Goal: Contribute content: Contribute content

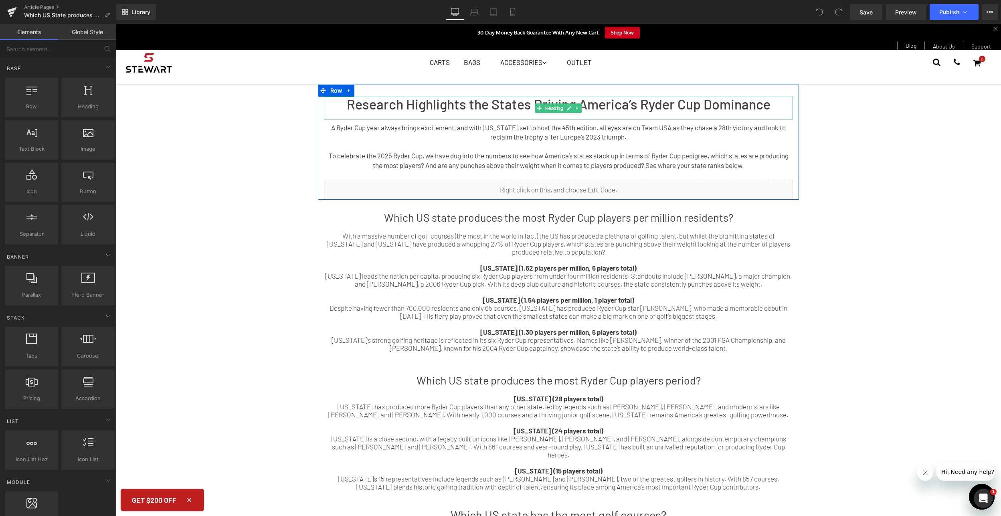
click at [506, 105] on h1 "Research Highlights the States Driving America’s Ryder Cup Dominance" at bounding box center [558, 104] width 469 height 15
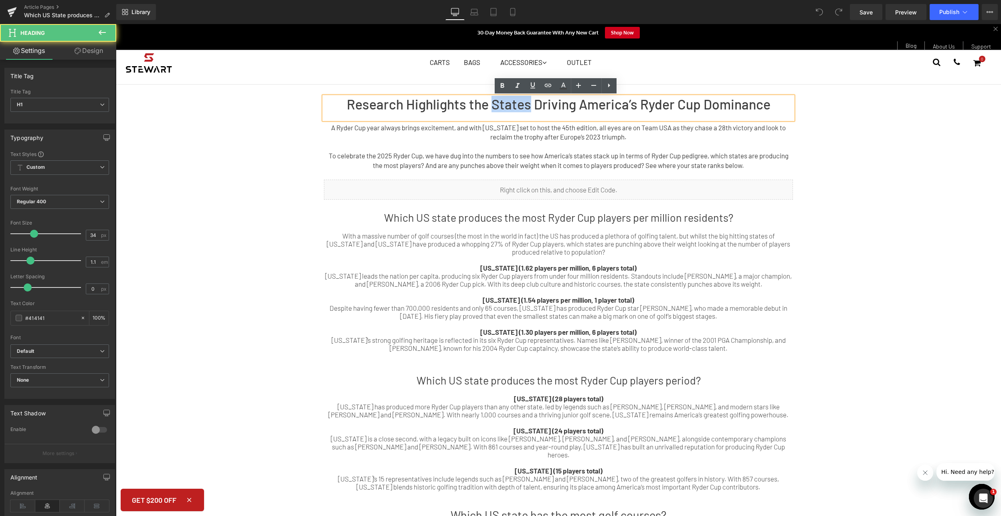
click at [506, 105] on h1 "Research Highlights the States Driving America’s Ryder Cup Dominance" at bounding box center [558, 104] width 469 height 15
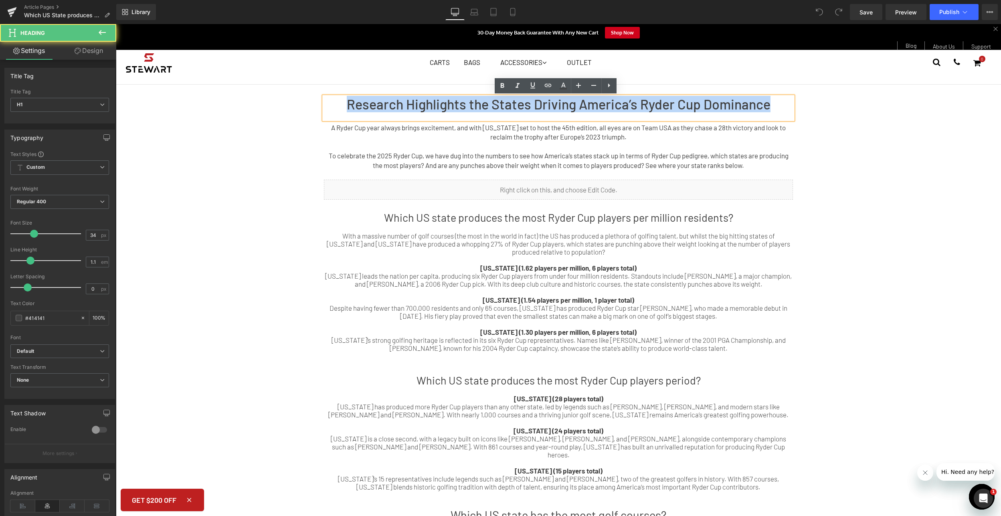
drag, startPoint x: 340, startPoint y: 100, endPoint x: 882, endPoint y: 104, distance: 541.8
paste div
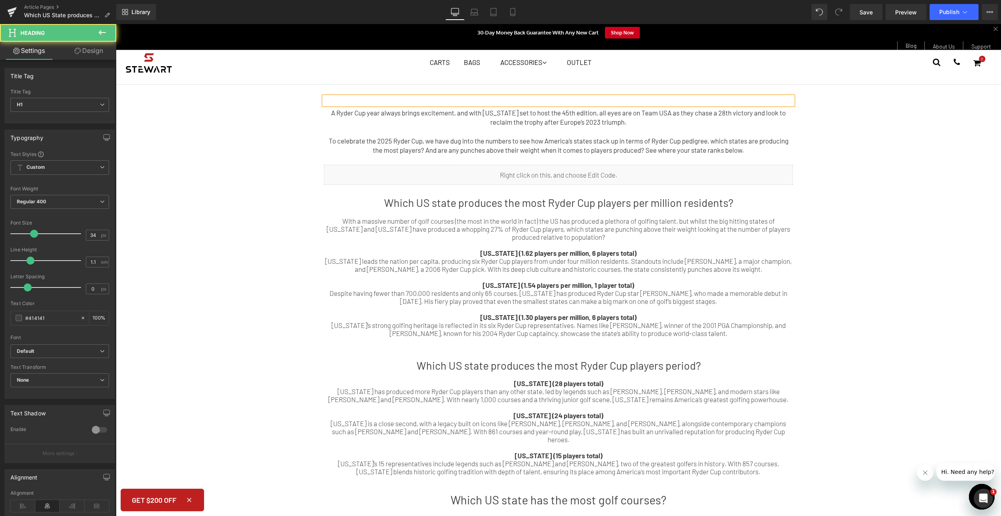
click at [539, 101] on div at bounding box center [558, 101] width 469 height 8
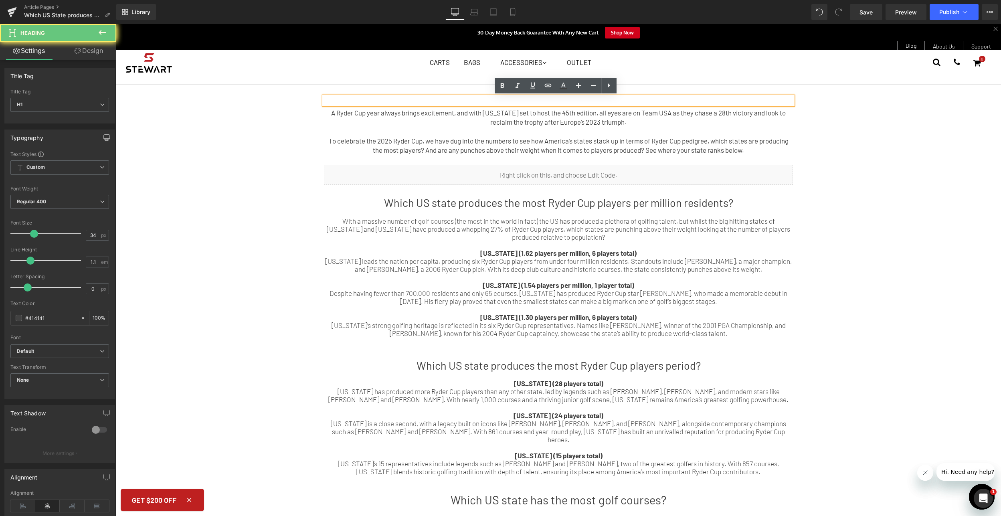
click at [539, 101] on div at bounding box center [558, 101] width 469 height 8
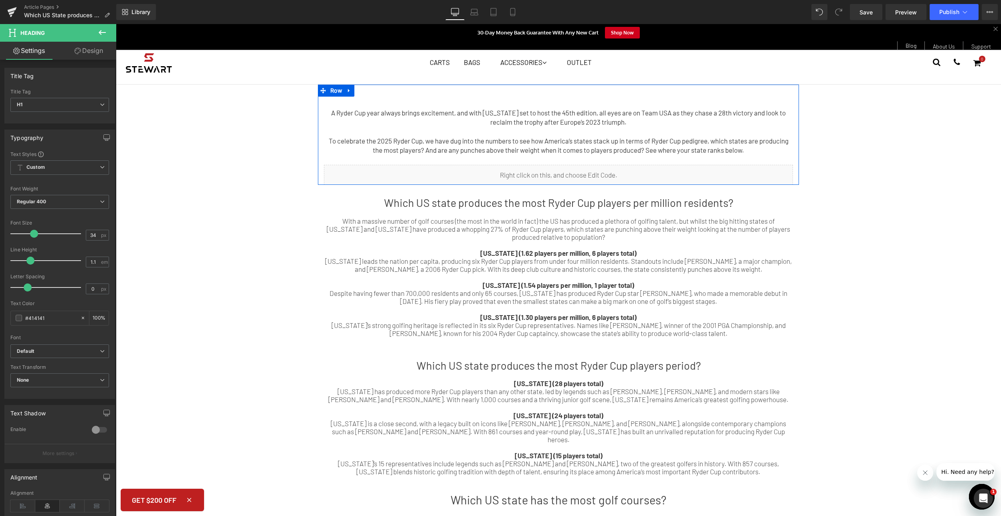
click at [522, 100] on div at bounding box center [558, 101] width 469 height 8
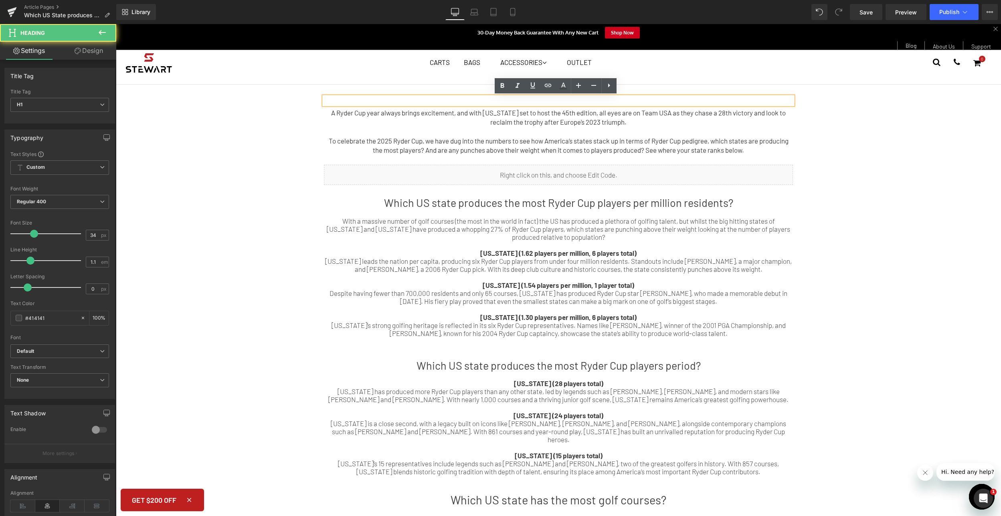
click at [531, 100] on div at bounding box center [558, 101] width 469 height 8
click at [591, 99] on div "Research Highlights the States Driving America's Ryder Cup Dominance" at bounding box center [558, 101] width 469 height 8
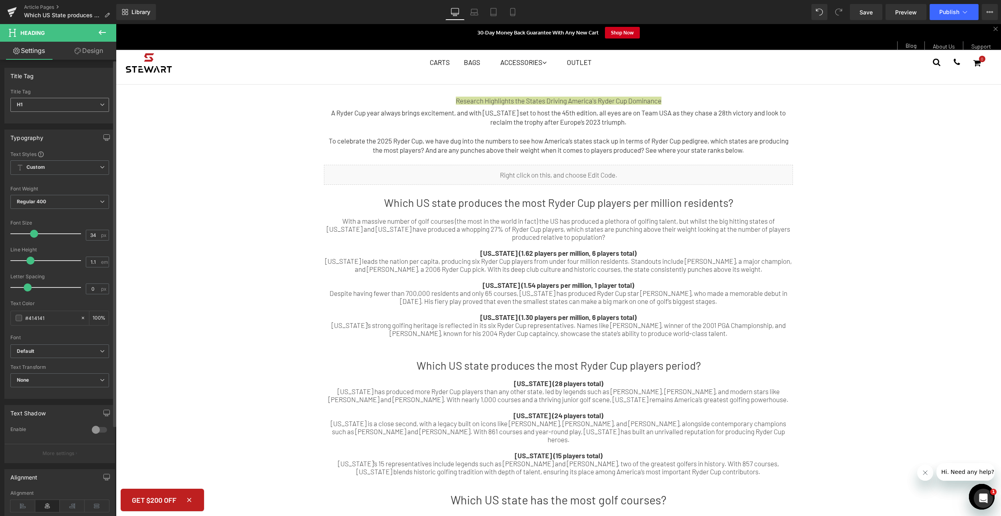
click at [48, 102] on span "H1" at bounding box center [59, 105] width 99 height 14
click at [46, 130] on li "H2" at bounding box center [59, 131] width 99 height 12
type input "28"
type input "100"
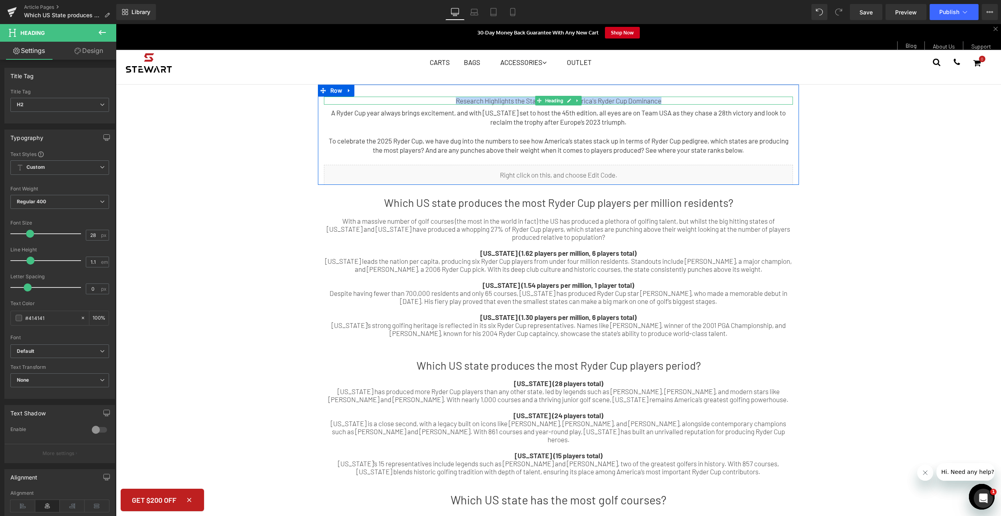
click at [584, 99] on div "Research Highlights the States Driving America's Ryder Cup Dominance" at bounding box center [558, 101] width 469 height 8
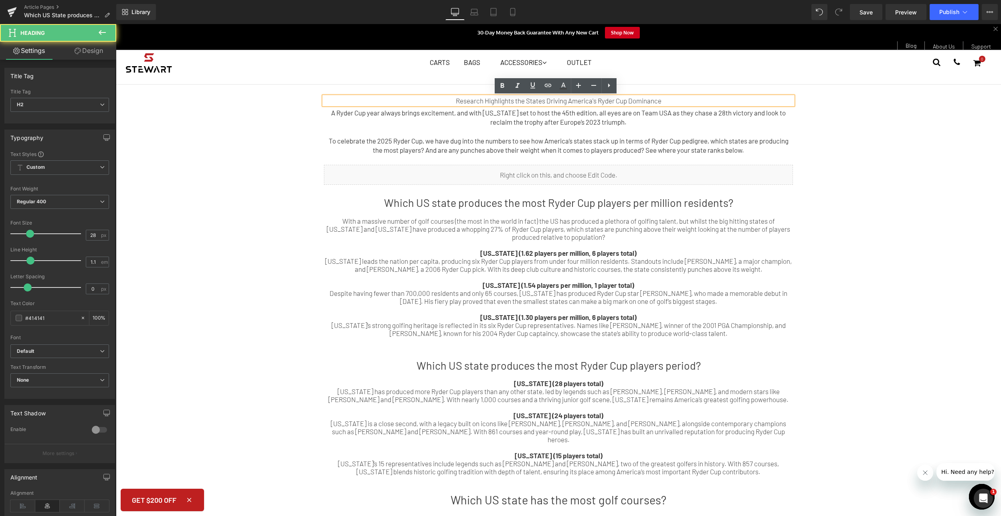
click at [627, 100] on div "Research Highlights the States Driving America's Ryder Cup Dominance" at bounding box center [558, 101] width 469 height 8
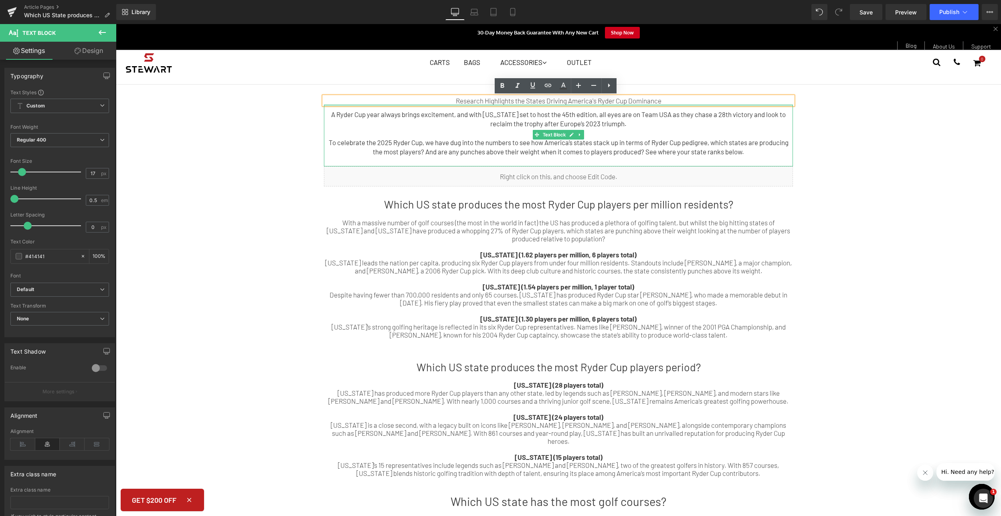
drag, startPoint x: 658, startPoint y: 108, endPoint x: 629, endPoint y: 107, distance: 28.9
click at [629, 107] on div "A Ryder Cup year always brings excitement, and with [US_STATE] set to host the …" at bounding box center [558, 136] width 469 height 62
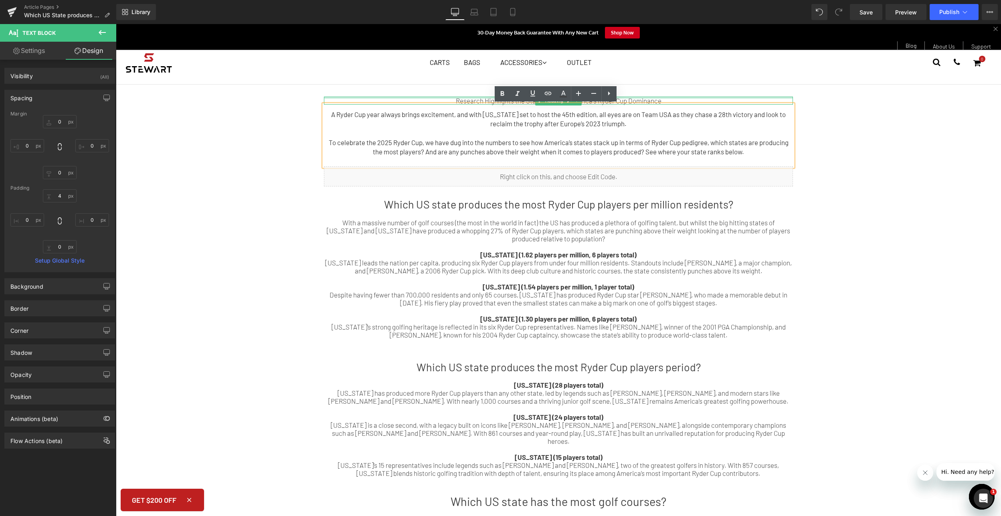
click at [644, 98] on div at bounding box center [558, 98] width 469 height 2
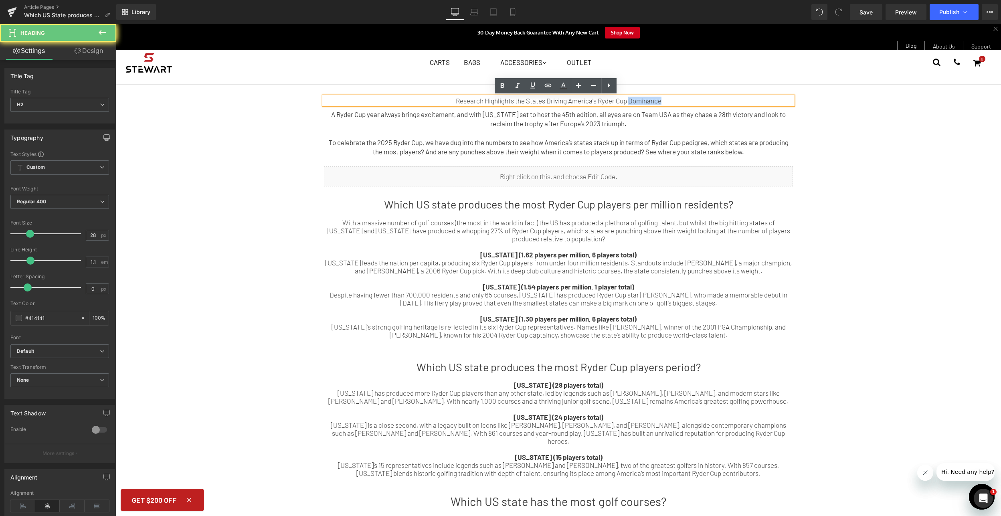
click at [644, 98] on div "Research Highlights the States Driving America's Ryder Cup Dominance" at bounding box center [558, 101] width 469 height 8
click at [673, 98] on div "Research Highlights the States Driving America's Ryder Cup Dominance" at bounding box center [558, 101] width 469 height 8
drag, startPoint x: 673, startPoint y: 98, endPoint x: 370, endPoint y: 107, distance: 302.7
click at [370, 107] on div "Research Highlights the States Driving America's Ryder Cup Dominance Heading A …" at bounding box center [558, 142] width 481 height 90
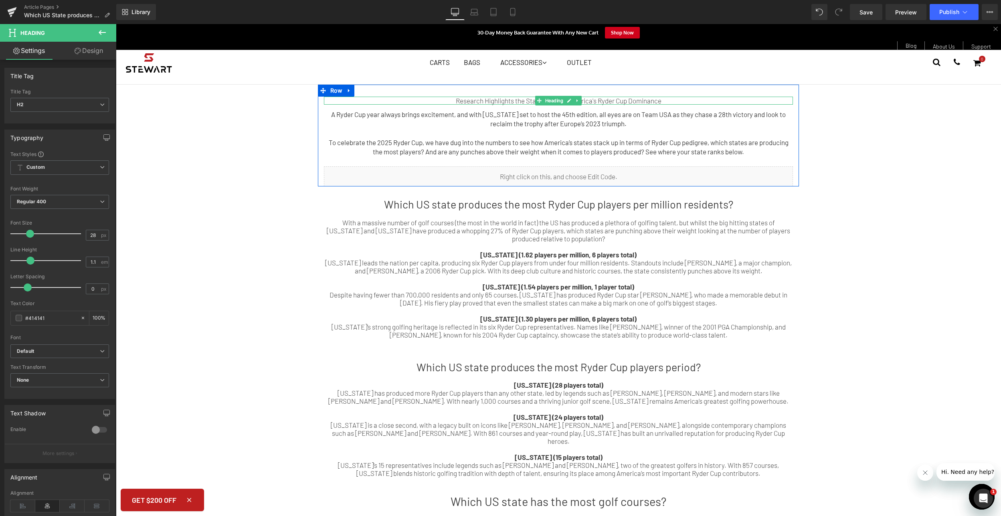
click at [463, 101] on div "Research Highlights the States Driving America's Ryder Cup Dominance" at bounding box center [558, 101] width 469 height 8
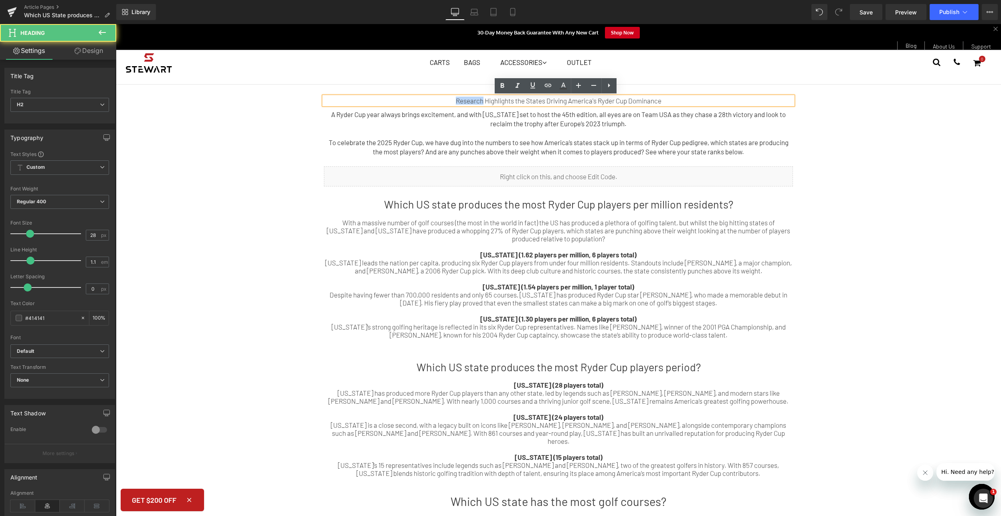
click at [463, 101] on div "Research Highlights the States Driving America's Ryder Cup Dominance" at bounding box center [558, 101] width 469 height 8
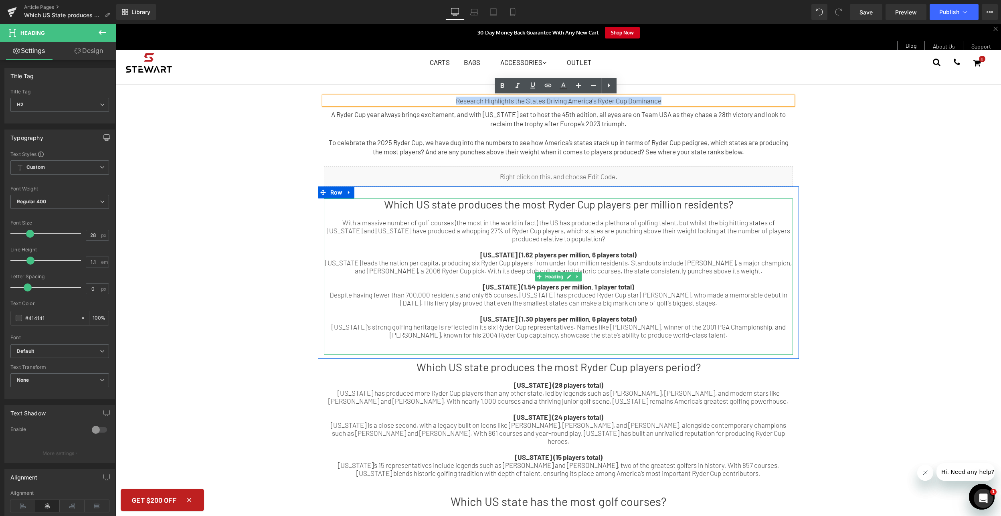
click at [529, 202] on h1 "Which US state produces the most Ryder Cup players per million residents?" at bounding box center [558, 204] width 469 height 12
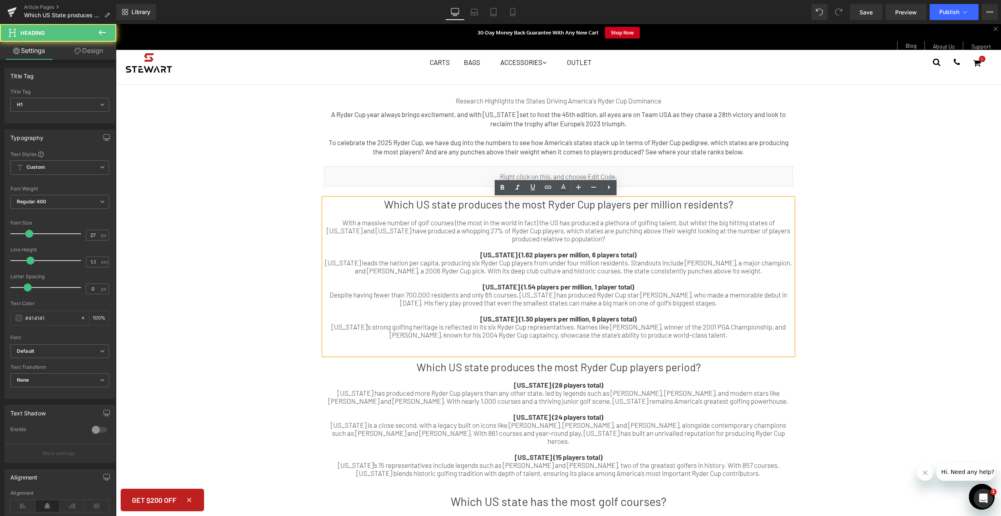
click at [527, 204] on h1 "Which US state produces the most Ryder Cup players per million residents?" at bounding box center [558, 204] width 469 height 12
drag, startPoint x: 526, startPoint y: 205, endPoint x: 609, endPoint y: 201, distance: 83.5
click at [609, 201] on h1 "Which US state produces the most Ryder Cup players per million residents?" at bounding box center [558, 204] width 469 height 12
click at [570, 268] on div "[US_STATE] leads the nation per capita, producing six Ryder Cup players from un…" at bounding box center [558, 266] width 469 height 16
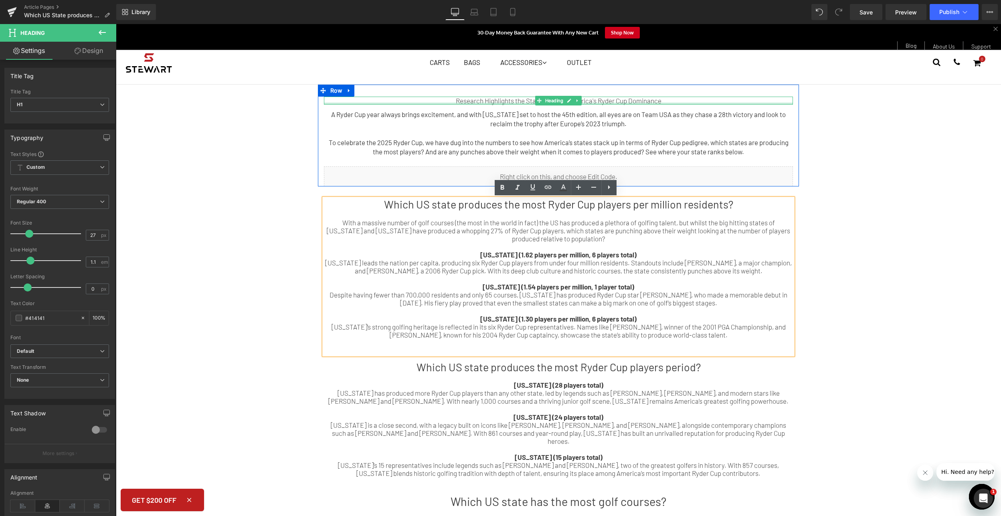
click at [626, 103] on div at bounding box center [558, 104] width 469 height 2
click at [626, 103] on div "Research Highlights the States Driving America's Ryder Cup Dominance" at bounding box center [558, 101] width 469 height 8
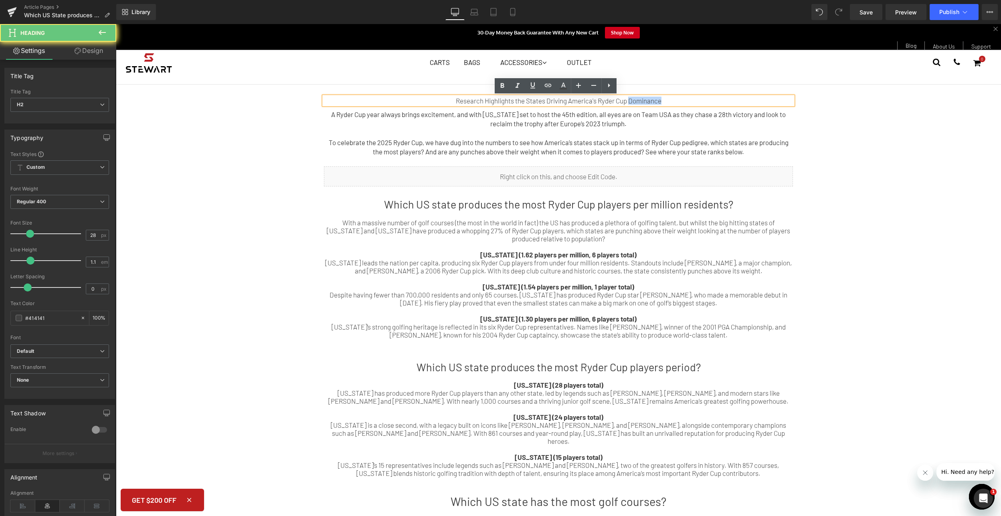
click at [631, 98] on div "Research Highlights the States Driving America's Ryder Cup Dominance" at bounding box center [558, 101] width 469 height 8
drag, startPoint x: 673, startPoint y: 99, endPoint x: 427, endPoint y: 98, distance: 245.6
click at [427, 98] on div "Research Highlights the States Driving America's Ryder Cup Dominance" at bounding box center [558, 101] width 469 height 8
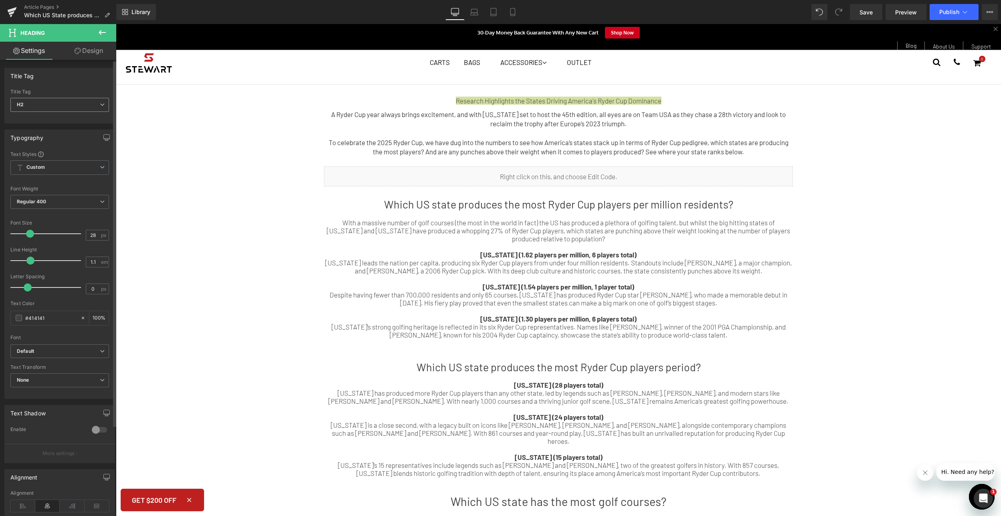
click at [83, 114] on div "H2 H1 H2 H3 H4 H5 H6" at bounding box center [59, 107] width 99 height 18
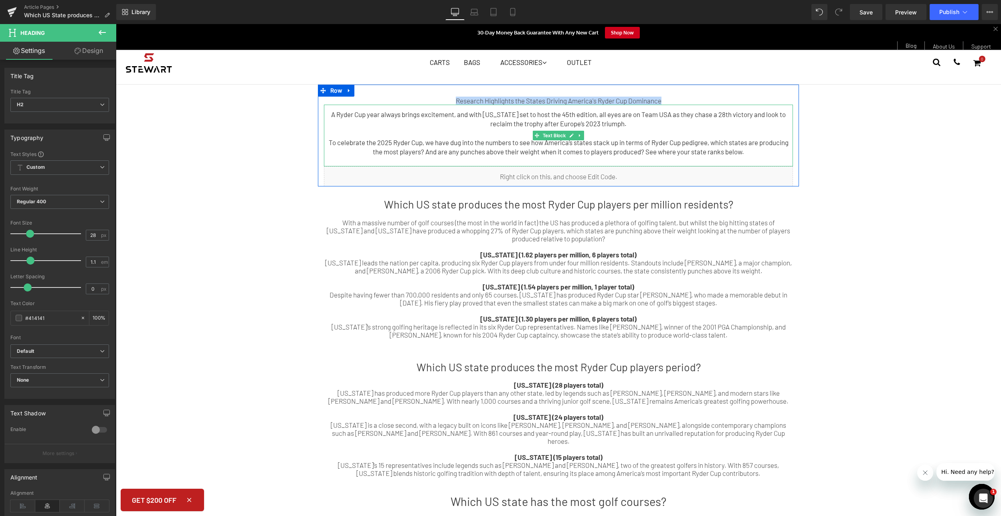
click at [556, 119] on p "A Ryder Cup year always brings excitement, and with [US_STATE] set to host the …" at bounding box center [558, 119] width 469 height 19
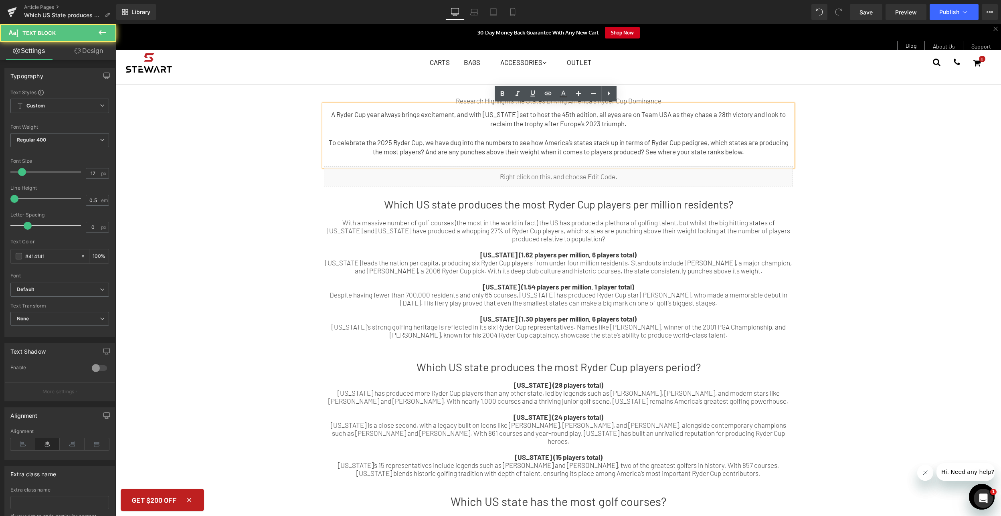
click at [453, 112] on p "A Ryder Cup year always brings excitement, and with [US_STATE] set to host the …" at bounding box center [558, 119] width 469 height 19
click at [456, 98] on div at bounding box center [558, 98] width 469 height 2
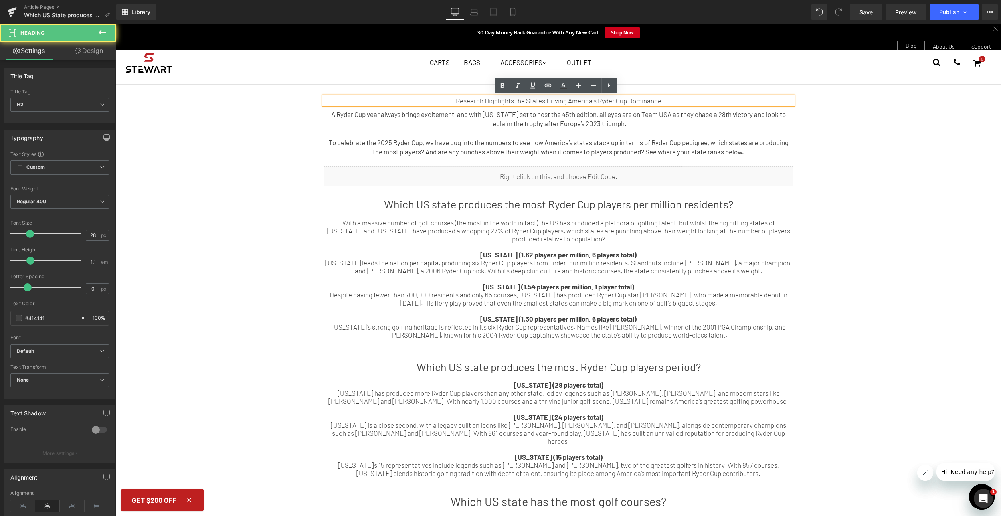
click at [456, 99] on div "Research Highlights the States Driving America's Ryder Cup Dominance" at bounding box center [558, 101] width 469 height 8
click at [482, 99] on div "Research Highlights the States Driving America's Ryder Cup Dominance" at bounding box center [558, 101] width 469 height 8
click at [481, 100] on div "Research Highlights the States Driving America's Ryder Cup Dominance" at bounding box center [558, 101] width 469 height 8
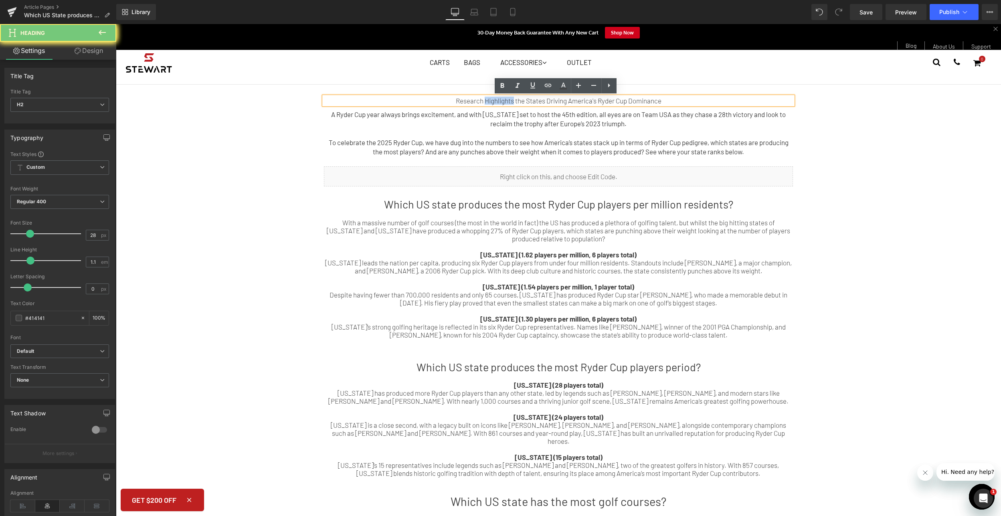
click at [481, 100] on div "Research Highlights the States Driving America's Ryder Cup Dominance" at bounding box center [558, 101] width 469 height 8
copy div "Research Highlights the States Driving America's Ryder Cup Dominance"
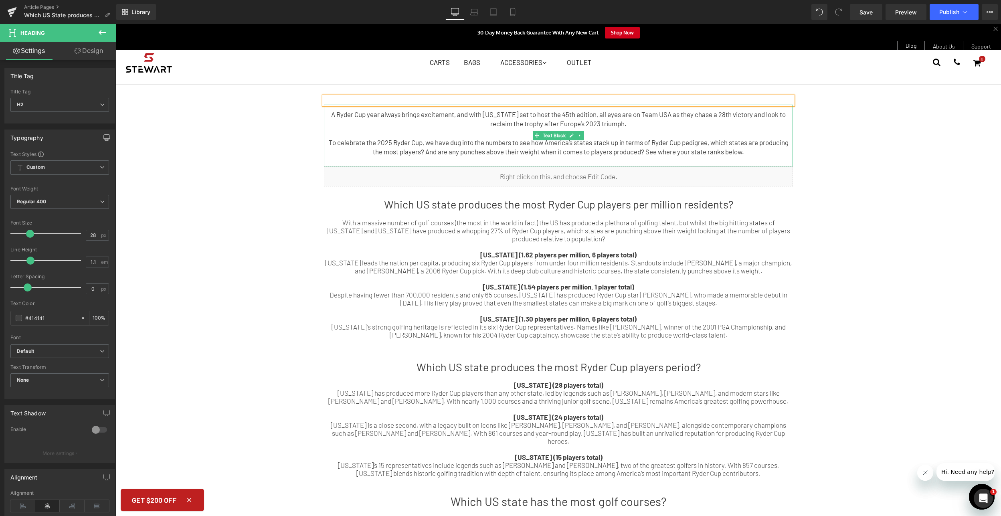
click at [403, 110] on p "A Ryder Cup year always brings excitement, and with [US_STATE] set to host the …" at bounding box center [558, 119] width 469 height 19
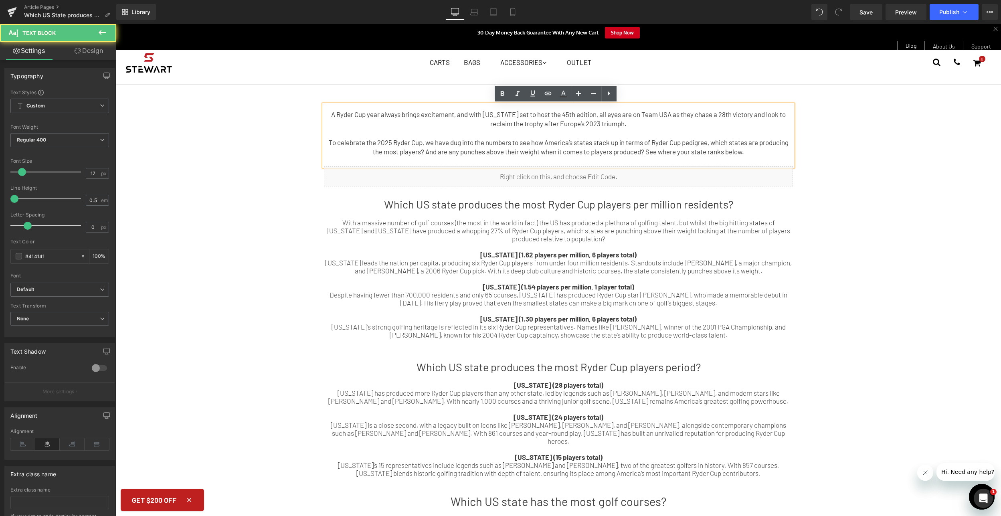
click at [367, 115] on p "A Ryder Cup year always brings excitement, and with [US_STATE] set to host the …" at bounding box center [558, 119] width 469 height 19
click at [327, 114] on p "A Ryder Cup year always brings excitement, and with [US_STATE] set to host the …" at bounding box center [558, 119] width 469 height 19
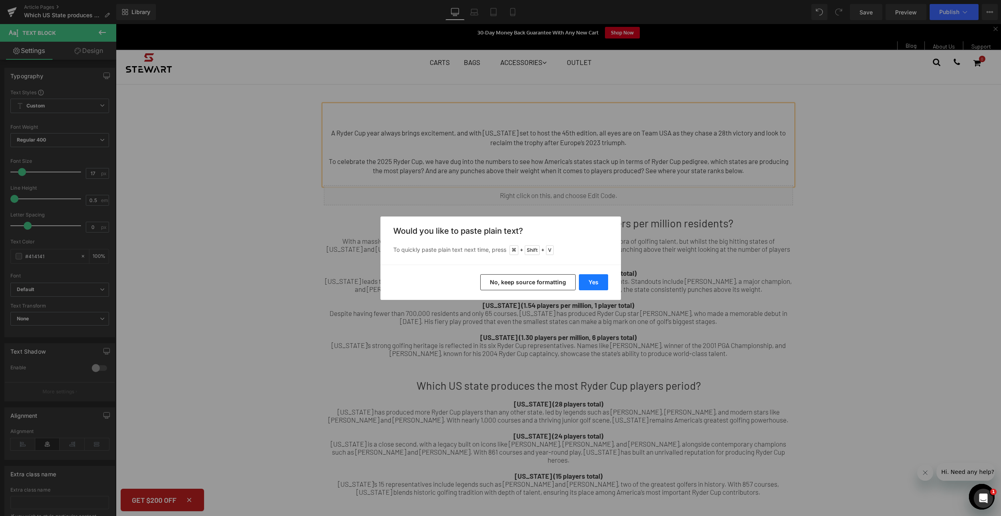
click at [591, 289] on button "Yes" at bounding box center [593, 282] width 29 height 16
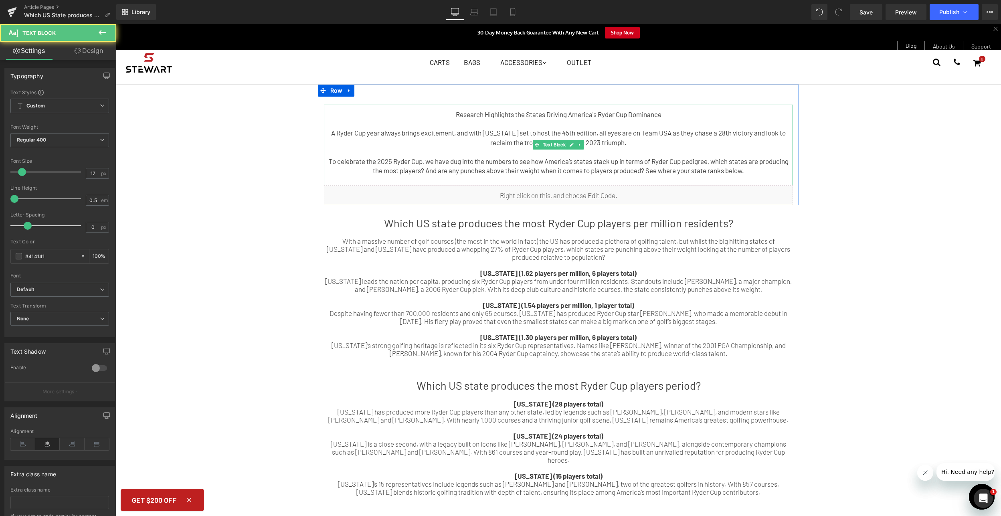
click at [569, 115] on p "Research Highlights the States Driving America's Ryder Cup Dominance" at bounding box center [558, 114] width 469 height 9
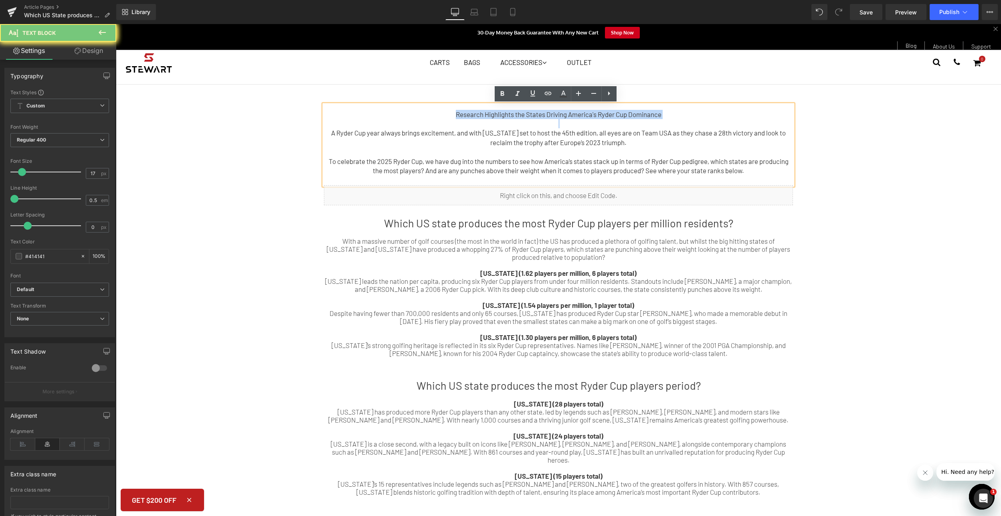
click at [569, 115] on p "Research Highlights the States Driving America's Ryder Cup Dominance" at bounding box center [558, 114] width 469 height 9
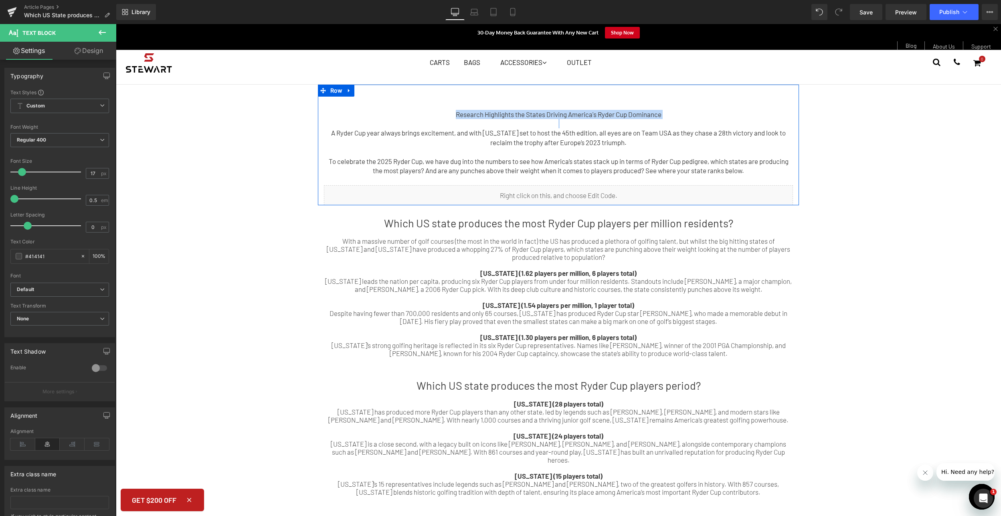
click at [631, 121] on p at bounding box center [558, 123] width 469 height 9
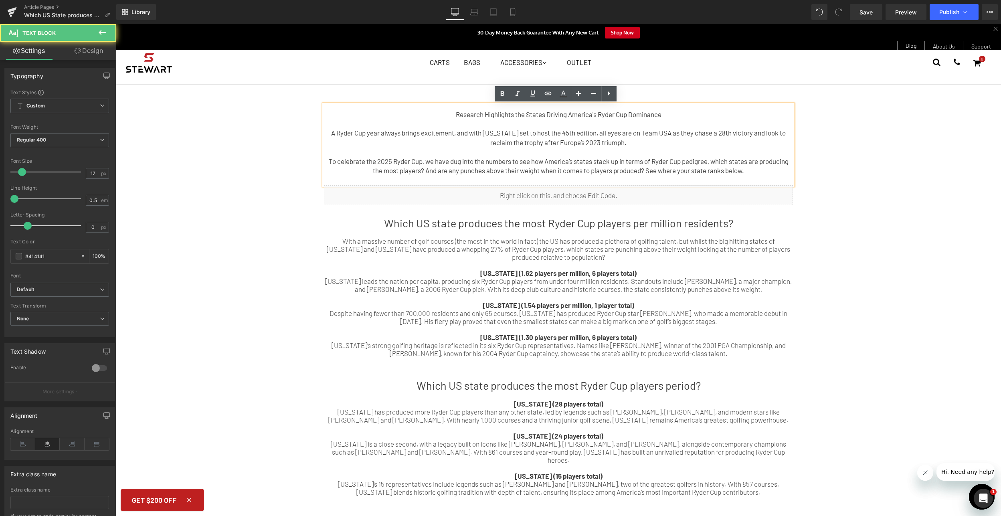
click at [634, 115] on p "Research Highlights the States Driving America's Ryder Cup Dominance" at bounding box center [558, 114] width 469 height 9
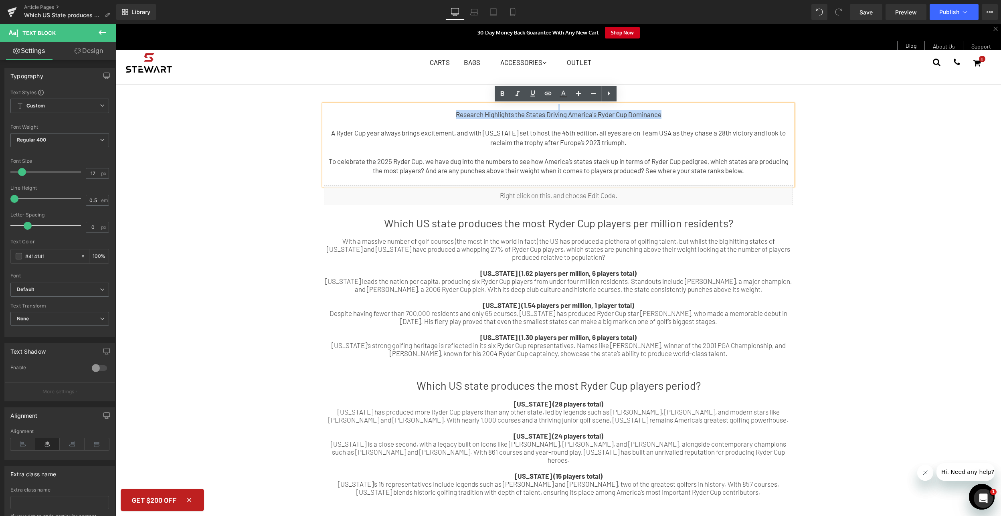
drag, startPoint x: 677, startPoint y: 114, endPoint x: 377, endPoint y: 91, distance: 300.2
click at [377, 91] on div "Heading Research Highlights the States Driving America's Ryder Cup Dominance A …" at bounding box center [558, 145] width 481 height 121
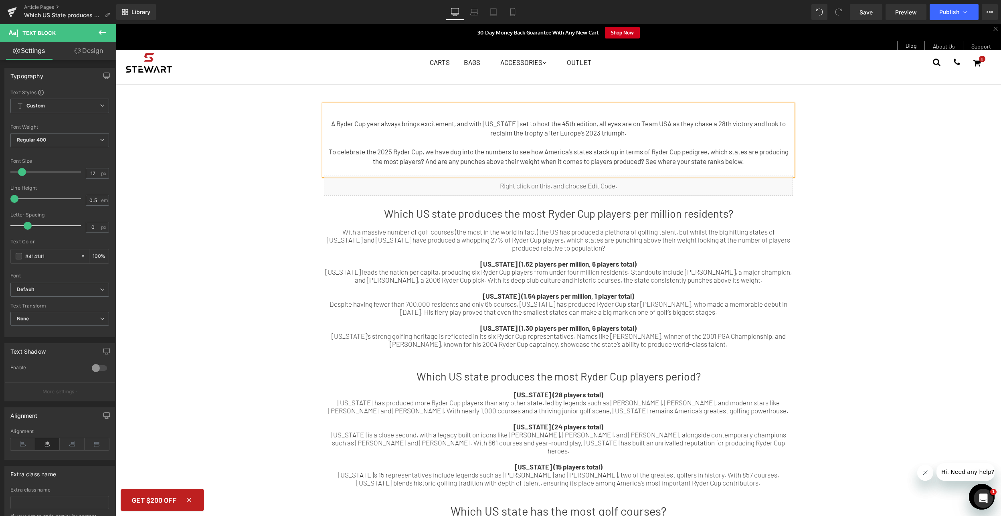
click at [329, 124] on p "A Ryder Cup year always brings excitement, and with [US_STATE] set to host the …" at bounding box center [558, 128] width 469 height 19
click at [328, 125] on p "A Ryder Cup year always brings excitement, and with [US_STATE] set to host the …" at bounding box center [558, 128] width 469 height 19
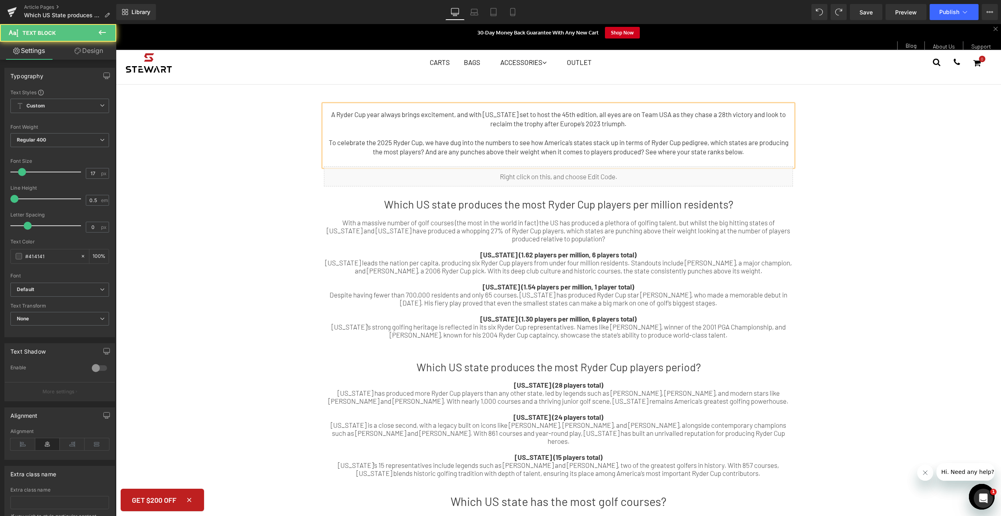
click at [569, 112] on span "A Ryder Cup year always brings excitement, and with [US_STATE] set to host the …" at bounding box center [558, 118] width 454 height 17
click at [116, 24] on div at bounding box center [116, 24] width 0 height 0
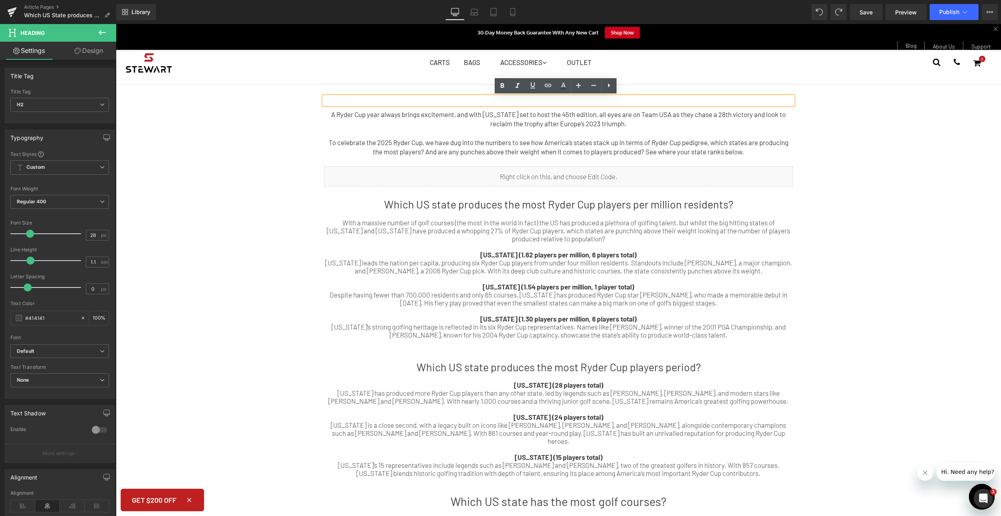
click at [683, 98] on div at bounding box center [558, 101] width 469 height 8
click at [678, 100] on div at bounding box center [558, 101] width 469 height 8
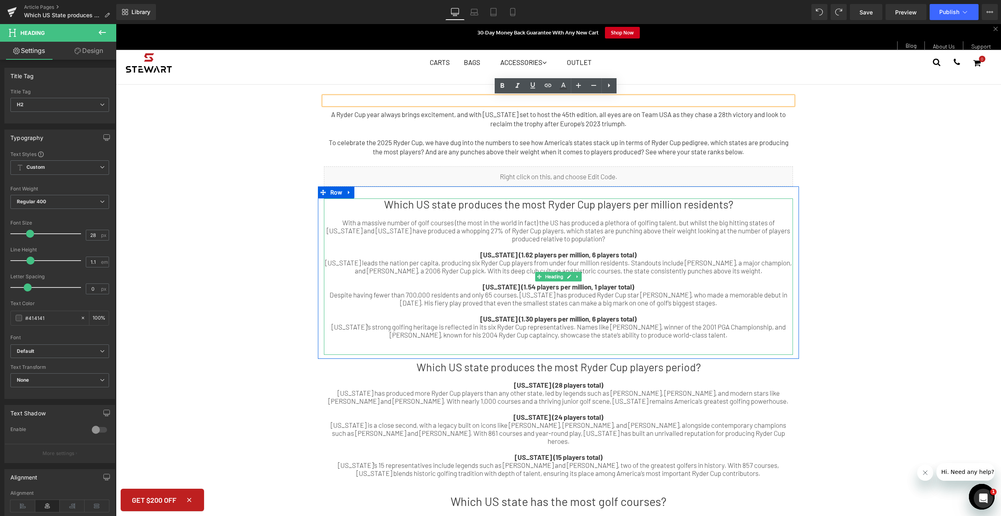
click at [644, 202] on h1 "Which US state produces the most Ryder Cup players per million residents?" at bounding box center [558, 204] width 469 height 12
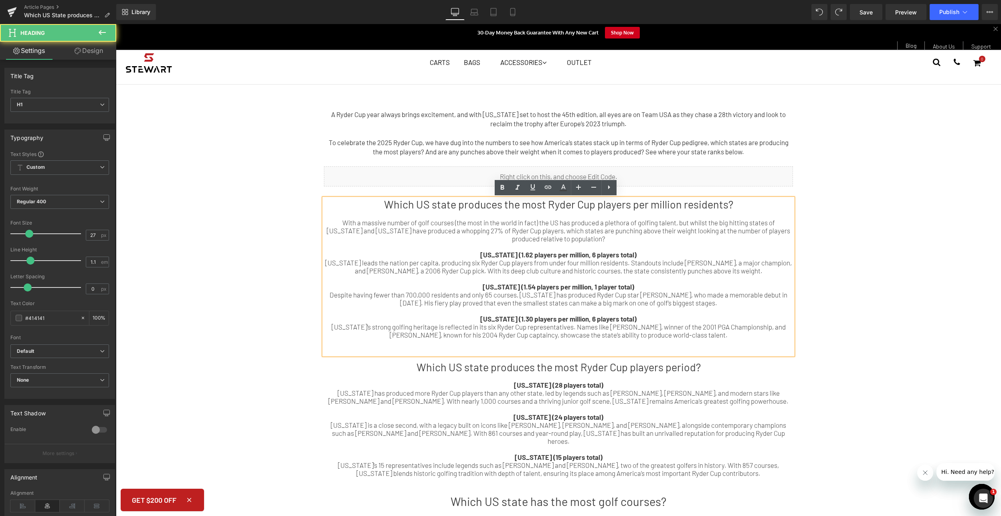
click at [644, 204] on h1 "Which US state produces the most Ryder Cup players per million residents?" at bounding box center [558, 204] width 469 height 12
click at [897, 203] on div "Heading A Ryder Cup year always brings excitement, and with [US_STATE] set to h…" at bounding box center [558, 525] width 885 height 880
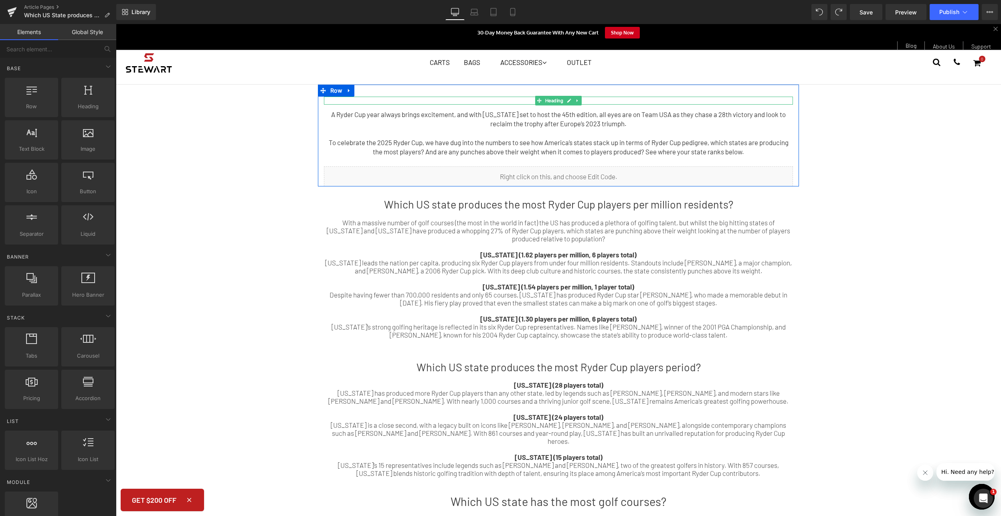
click at [515, 98] on div at bounding box center [558, 101] width 469 height 8
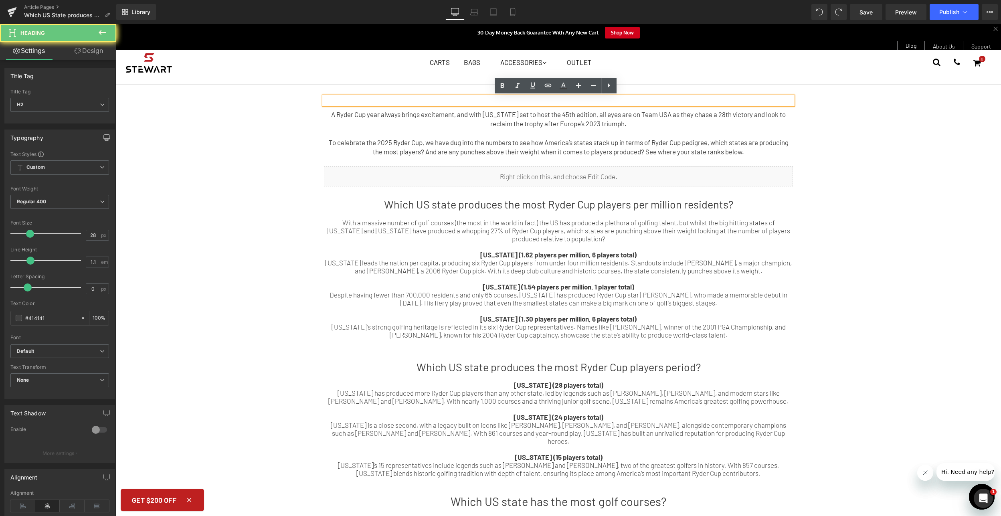
click at [515, 100] on div at bounding box center [558, 101] width 469 height 8
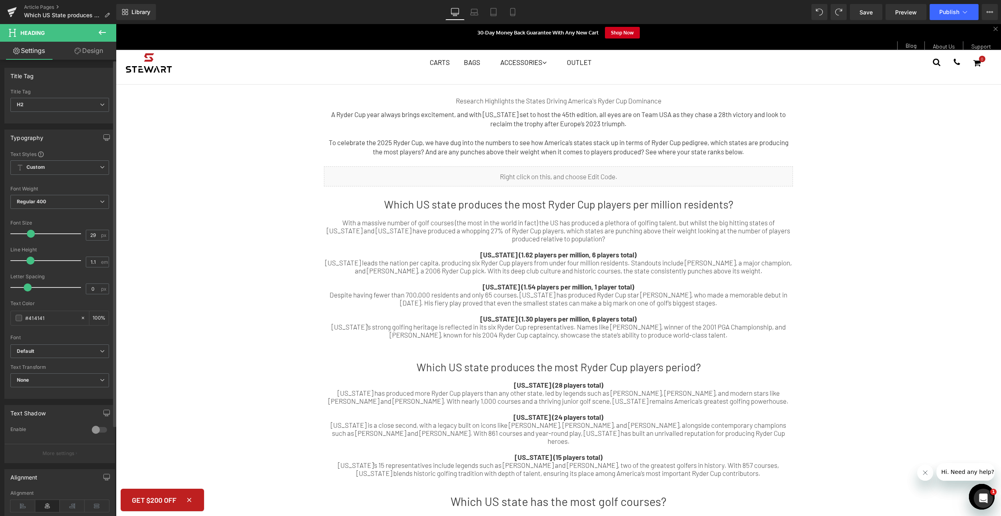
click at [29, 234] on span at bounding box center [31, 234] width 8 height 8
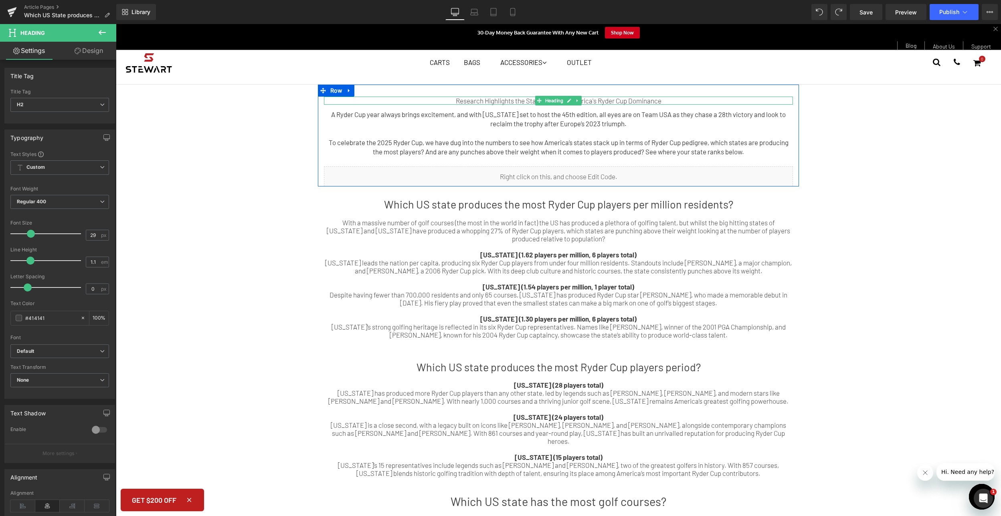
click at [511, 101] on div "Research Highlights the States Driving America's Ryder Cup Dominance" at bounding box center [558, 101] width 469 height 8
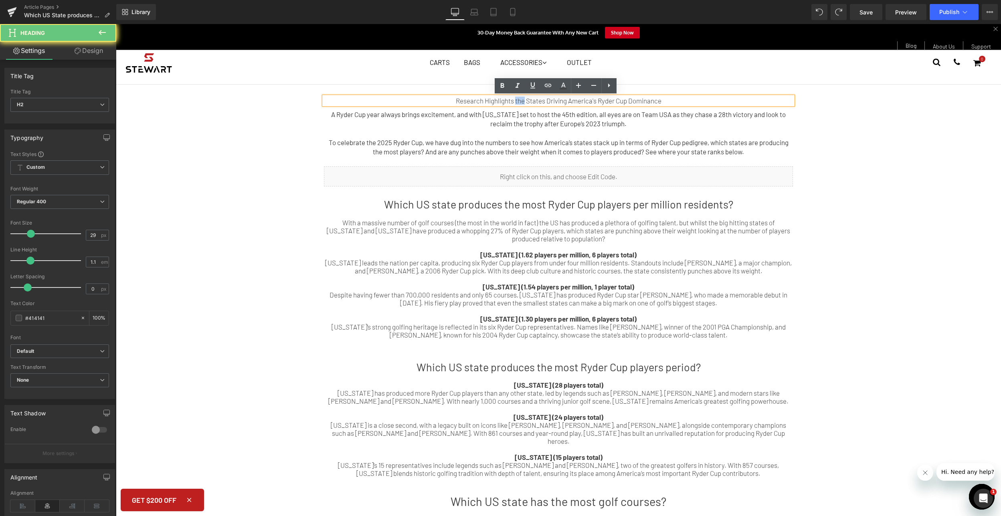
click at [511, 101] on div "Research Highlights the States Driving America's Ryder Cup Dominance" at bounding box center [558, 101] width 469 height 8
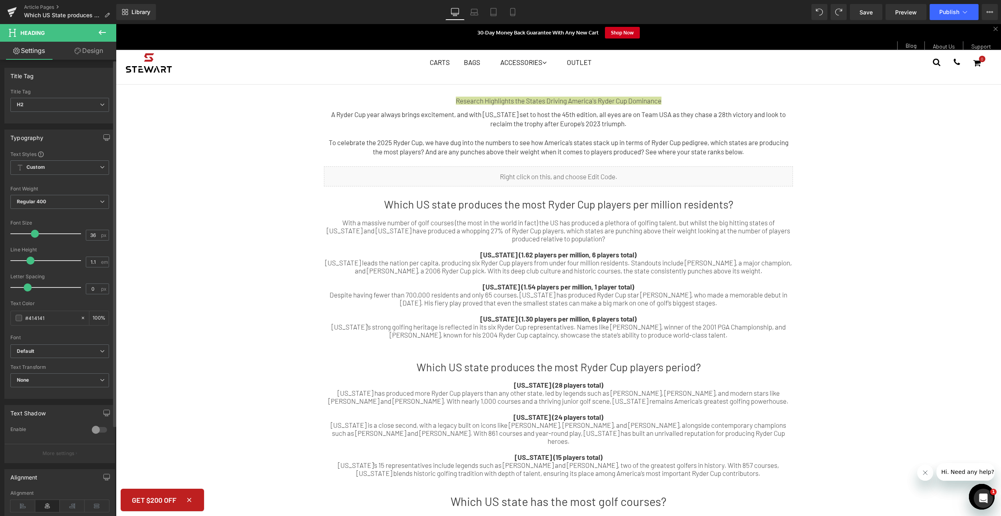
drag, startPoint x: 30, startPoint y: 236, endPoint x: 34, endPoint y: 236, distance: 4.5
click at [34, 236] on span at bounding box center [35, 234] width 8 height 8
type input "26"
drag, startPoint x: 34, startPoint y: 232, endPoint x: 27, endPoint y: 234, distance: 6.7
click at [27, 234] on span at bounding box center [28, 234] width 8 height 8
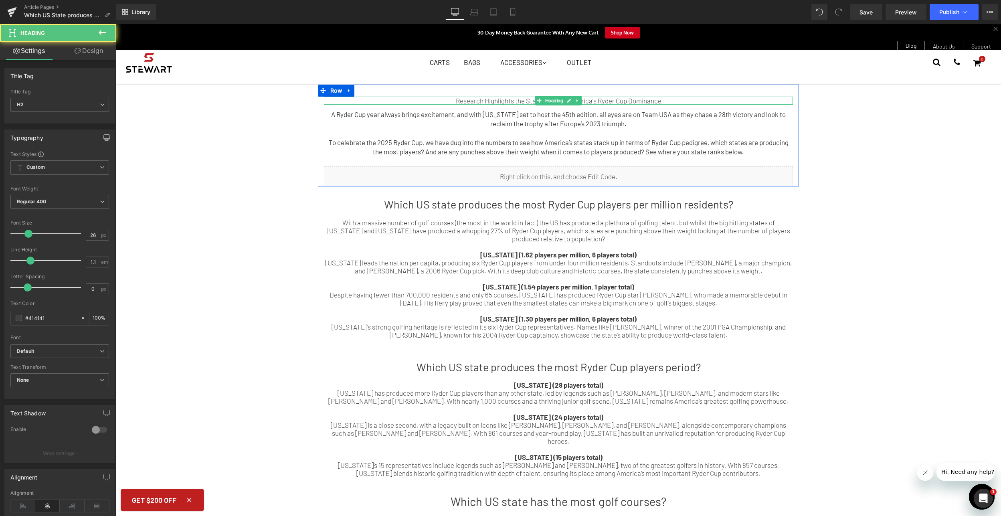
click at [503, 99] on div "Research Highlights the States Driving America's Ryder Cup Dominance" at bounding box center [558, 101] width 469 height 8
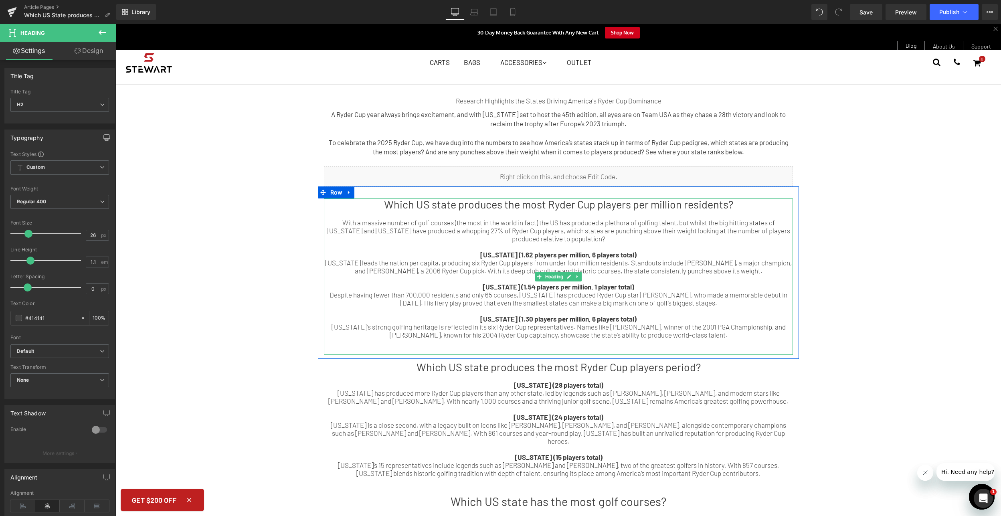
click at [702, 202] on h1 "Which US state produces the most Ryder Cup players per million residents?" at bounding box center [558, 204] width 469 height 12
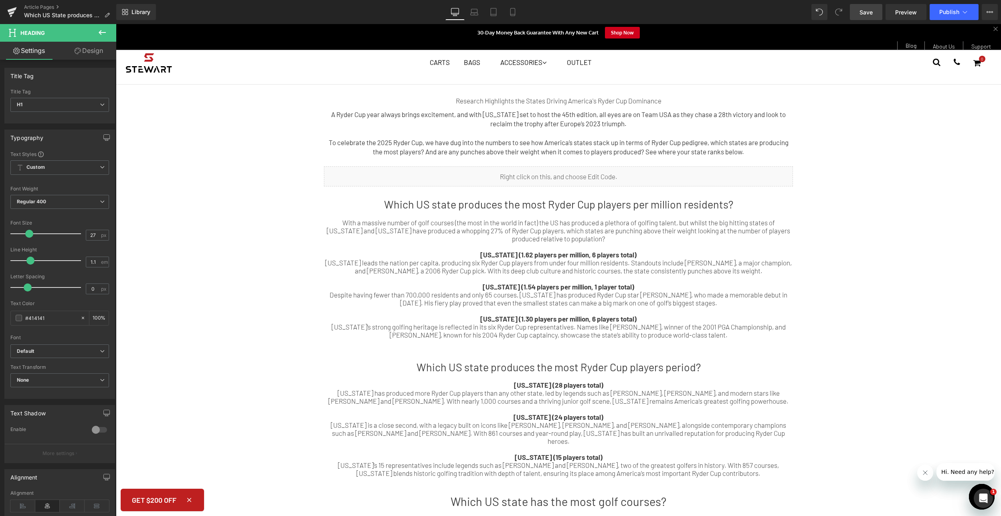
drag, startPoint x: 870, startPoint y: 15, endPoint x: 742, endPoint y: 4, distance: 128.3
click at [870, 15] on span "Save" at bounding box center [865, 12] width 13 height 8
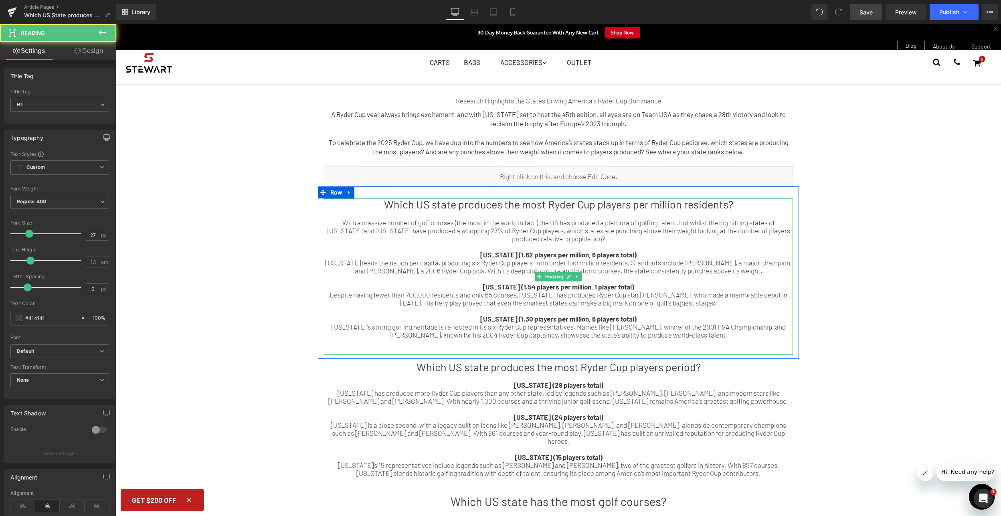
click at [695, 208] on h1 "Which US state produces the most Ryder Cup players per million residents?" at bounding box center [558, 204] width 469 height 12
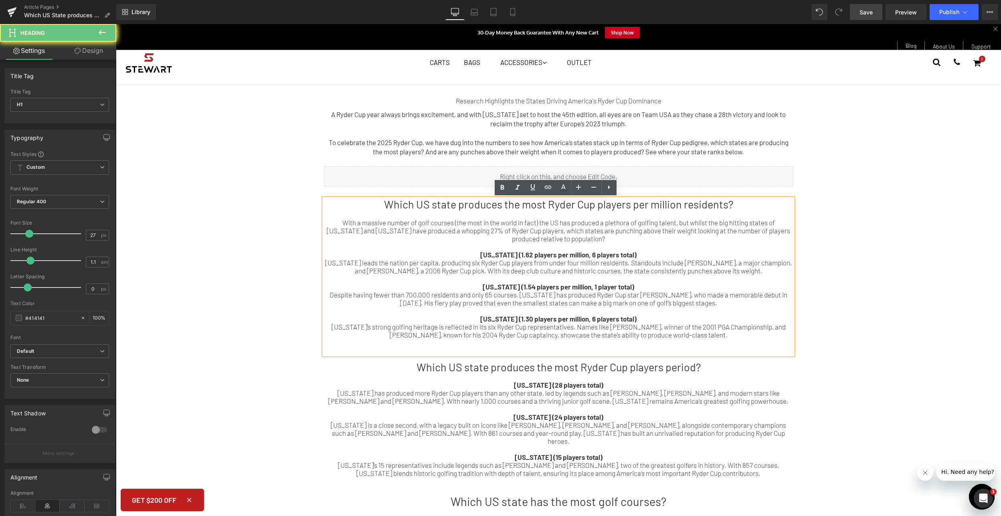
click at [695, 206] on h1 "Which US state produces the most Ryder Cup players per million residents?" at bounding box center [558, 204] width 469 height 12
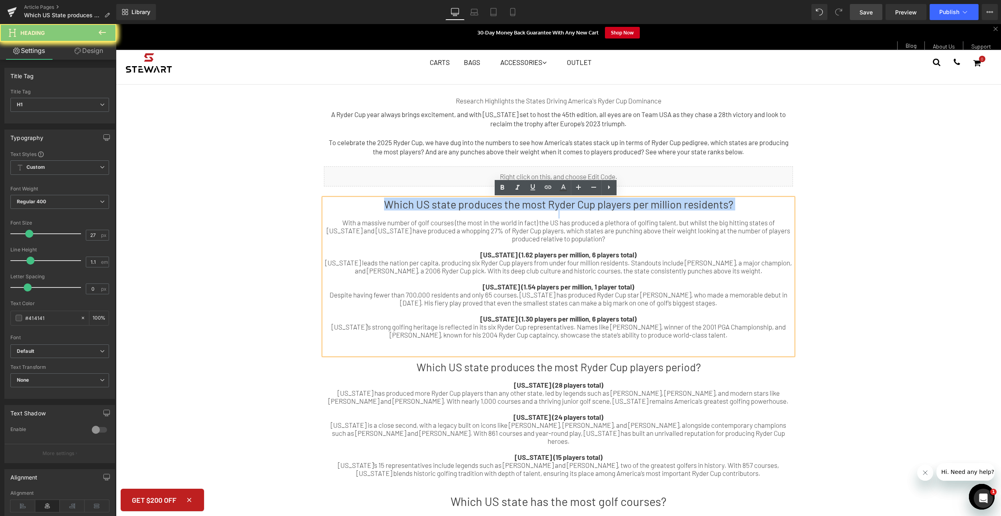
click at [695, 206] on h1 "Which US state produces the most Ryder Cup players per million residents?" at bounding box center [558, 204] width 469 height 12
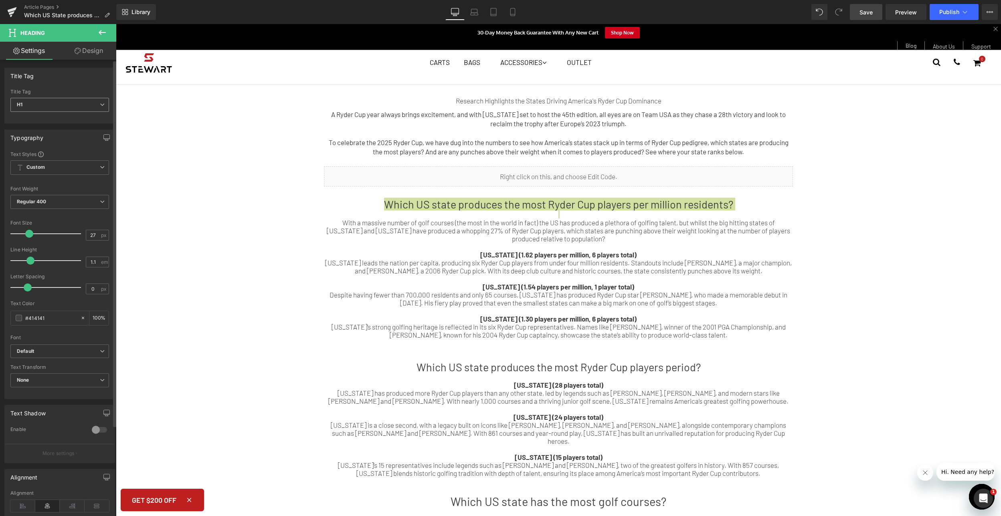
click at [88, 109] on span "H1" at bounding box center [59, 105] width 99 height 14
click at [78, 131] on li "H2" at bounding box center [59, 131] width 99 height 12
type input "28"
type input "100"
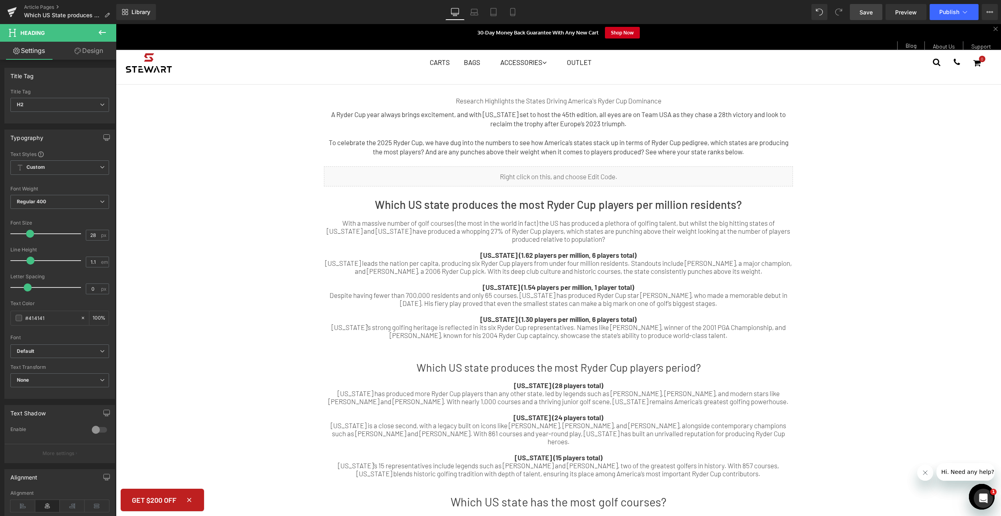
click at [656, 259] on div "[US_STATE] leads the nation per capita, producing six Ryder Cup players from un…" at bounding box center [558, 267] width 469 height 16
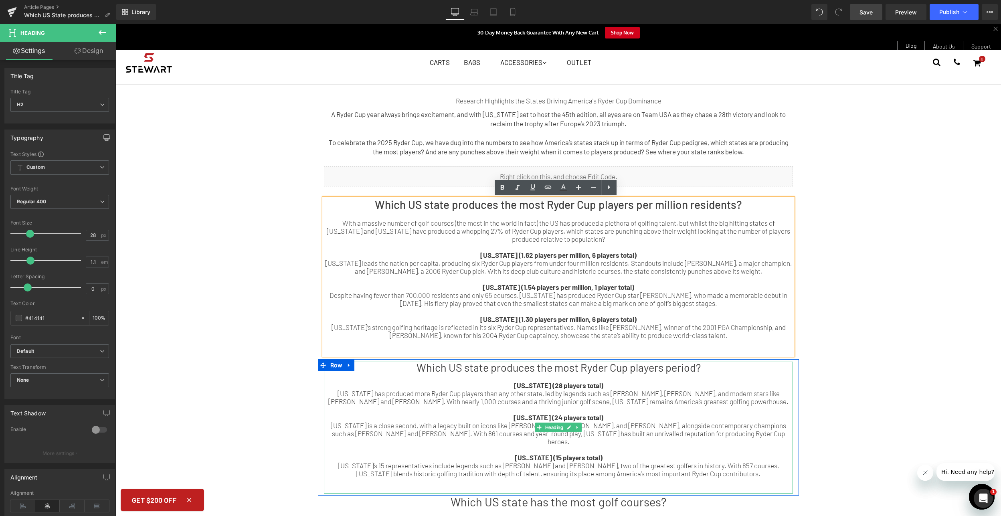
click at [587, 369] on h1 "Which US state produces the most Ryder Cup players period?" at bounding box center [558, 367] width 469 height 12
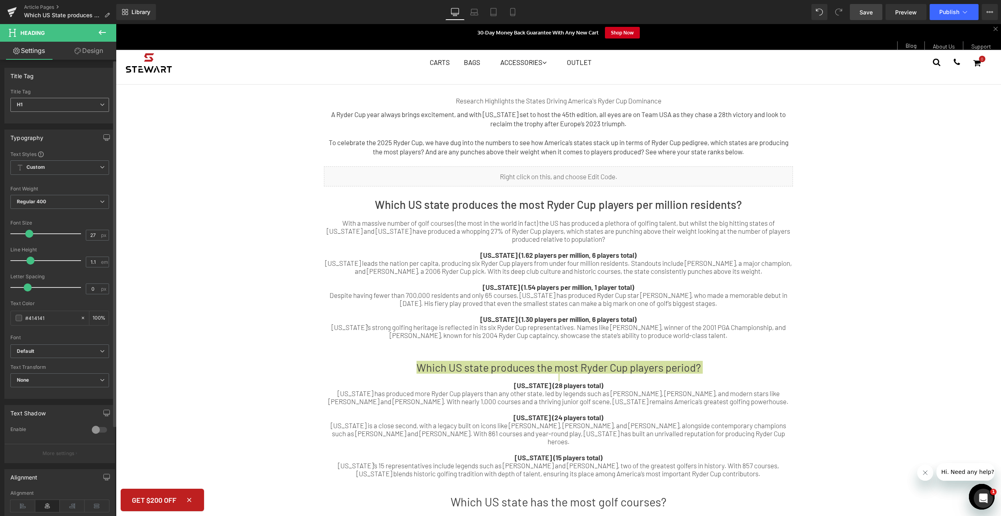
click at [56, 102] on span "H1" at bounding box center [59, 105] width 99 height 14
drag, startPoint x: 49, startPoint y: 128, endPoint x: 429, endPoint y: 311, distance: 421.9
click at [49, 128] on li "H2" at bounding box center [59, 131] width 99 height 12
type input "28"
type input "100"
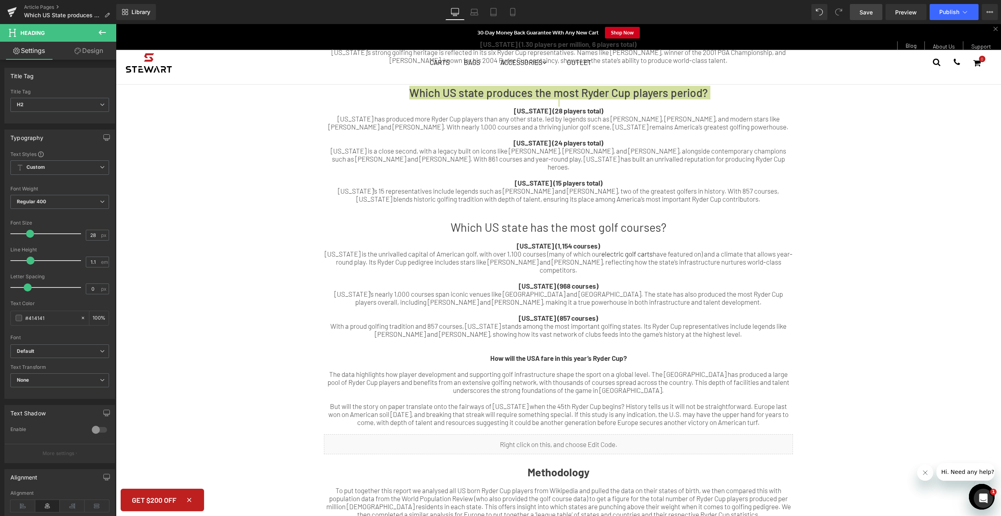
scroll to position [243, 0]
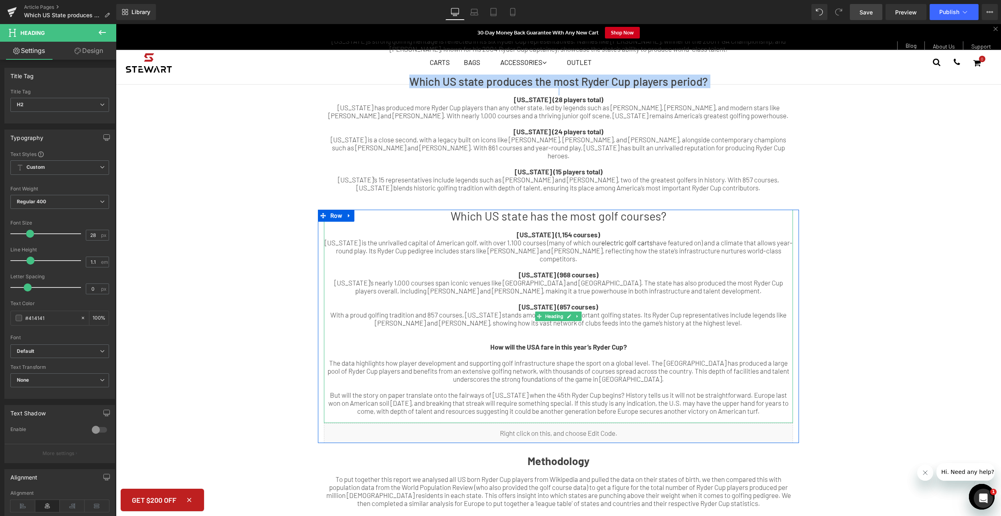
click at [619, 210] on h1 "Which US state has the most golf courses?" at bounding box center [558, 216] width 469 height 13
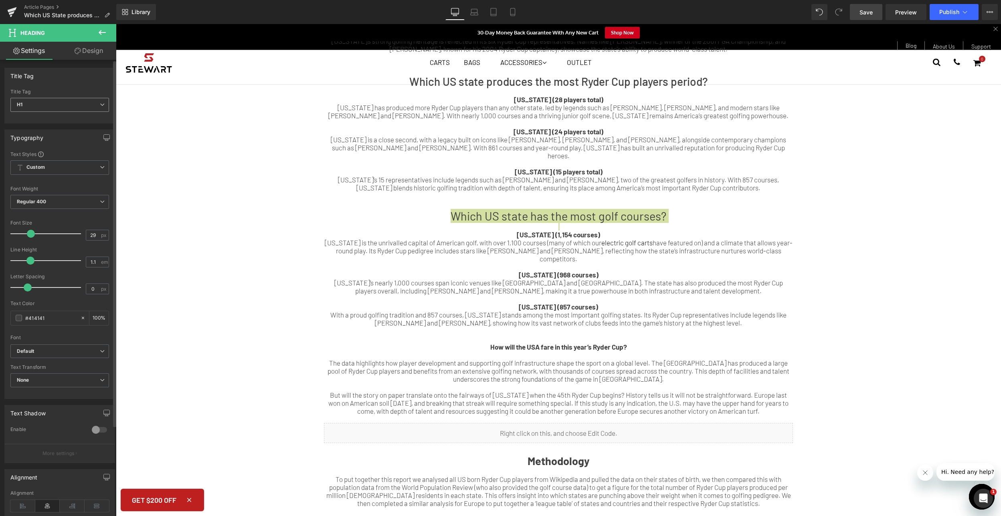
click at [81, 101] on span "H1" at bounding box center [59, 105] width 99 height 14
click at [75, 132] on li "H2" at bounding box center [59, 131] width 99 height 12
type input "28"
type input "100"
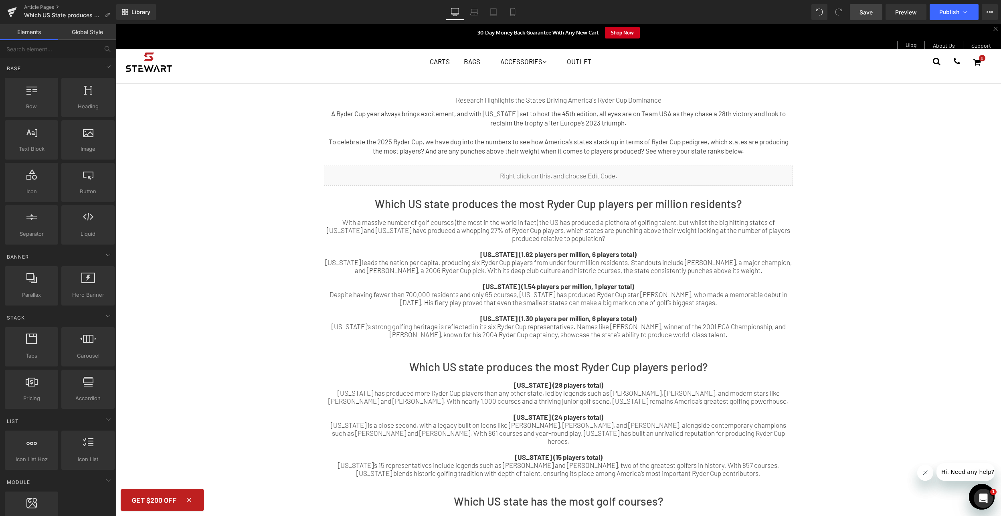
scroll to position [0, 0]
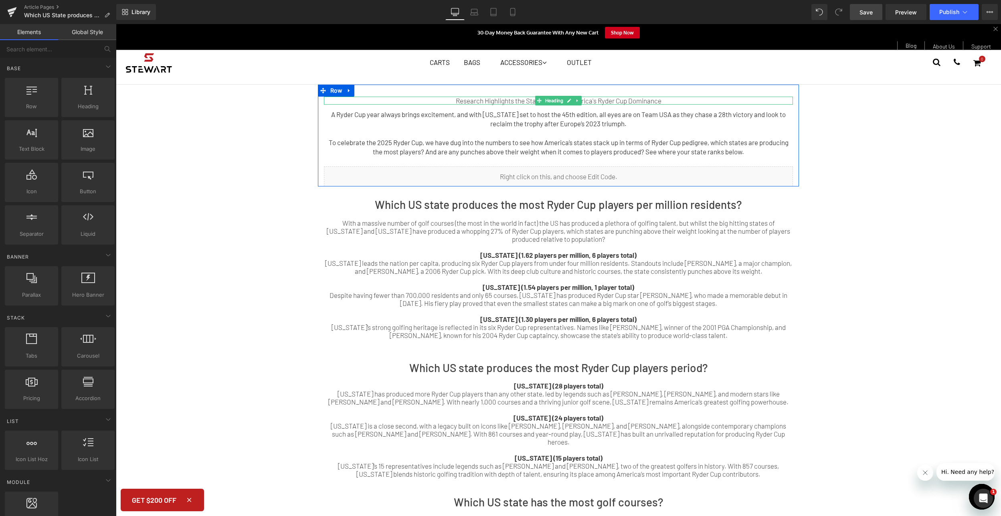
click at [547, 100] on span "Heading" at bounding box center [554, 101] width 22 height 10
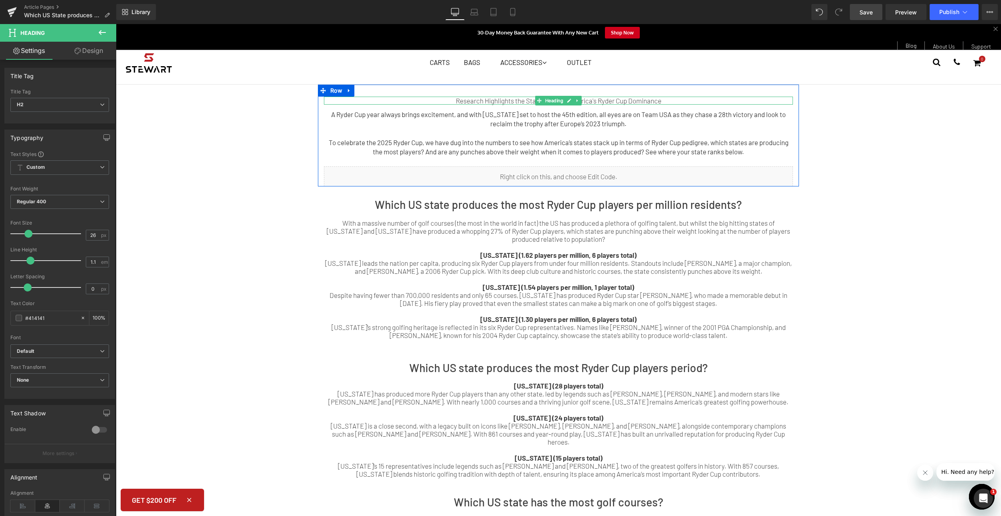
click at [508, 101] on div "Research Highlights the States Driving America's Ryder Cup Dominance" at bounding box center [558, 101] width 469 height 8
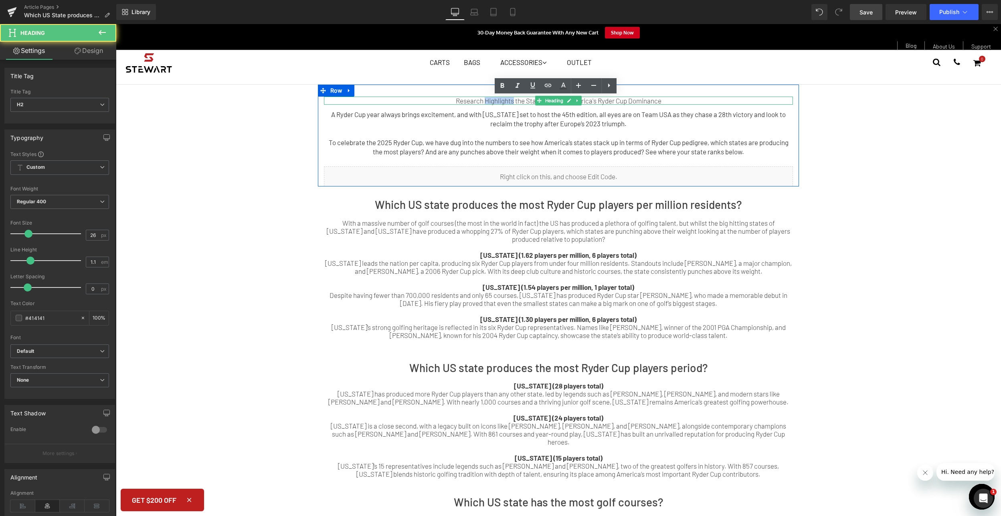
click at [508, 101] on div "Research Highlights the States Driving America's Ryder Cup Dominance" at bounding box center [558, 101] width 469 height 8
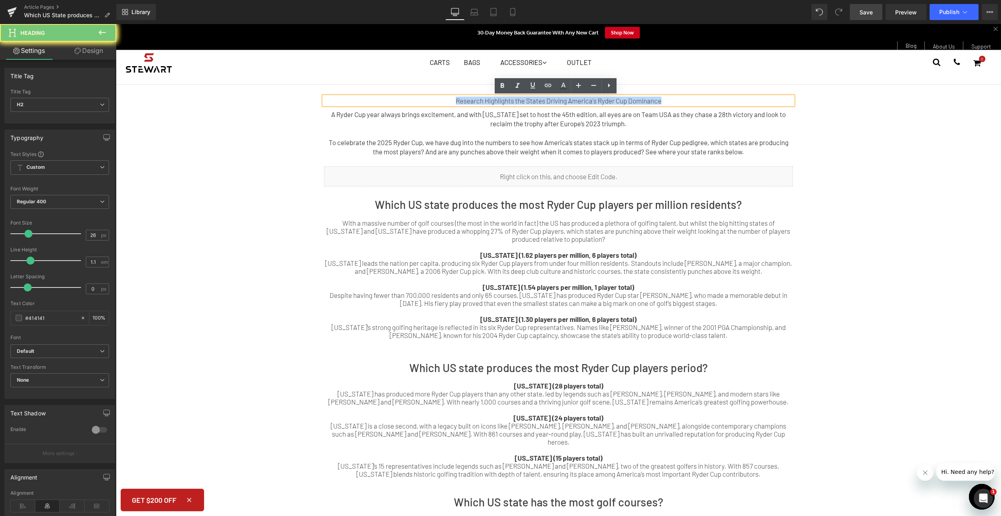
click at [508, 101] on div "Research Highlights the States Driving America's Ryder Cup Dominance" at bounding box center [558, 101] width 469 height 8
click at [576, 89] on icon at bounding box center [578, 86] width 10 height 10
type input "28"
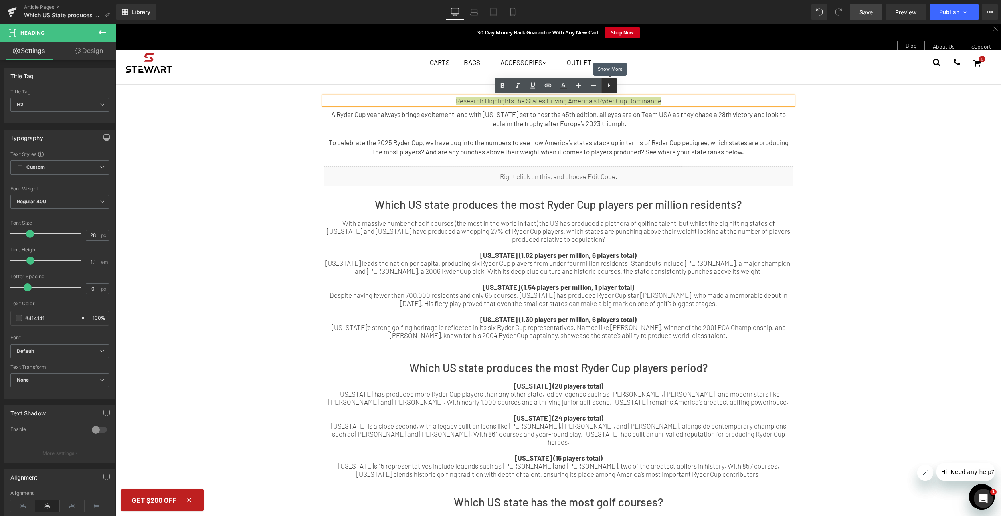
click at [614, 89] on link at bounding box center [608, 85] width 15 height 15
click at [910, 136] on div "Research Highlights the States Driving America's Ryder Cup Dominance Heading A …" at bounding box center [558, 525] width 885 height 881
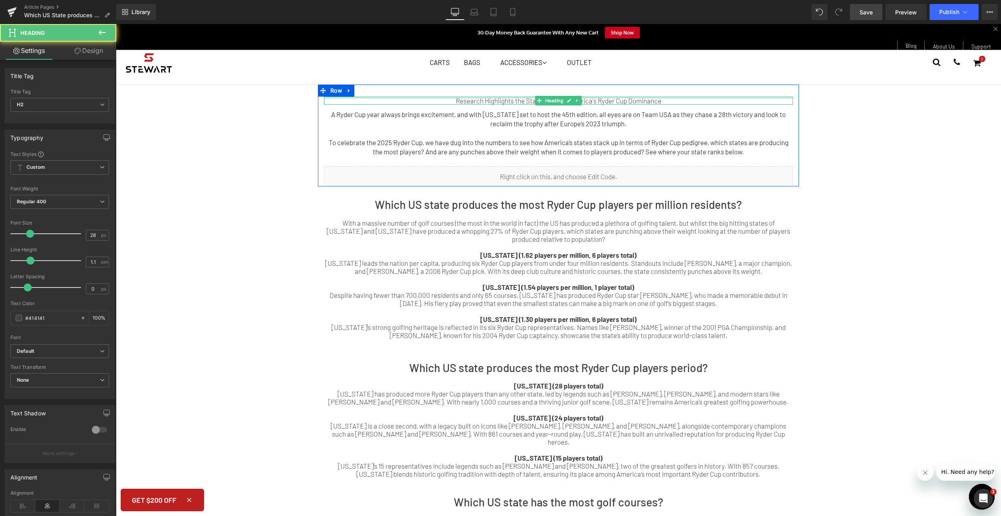
drag, startPoint x: 590, startPoint y: 97, endPoint x: 593, endPoint y: 107, distance: 10.8
click at [593, 92] on div "Research Highlights the States Driving America's Ryder Cup Dominance Heading A …" at bounding box center [558, 136] width 481 height 102
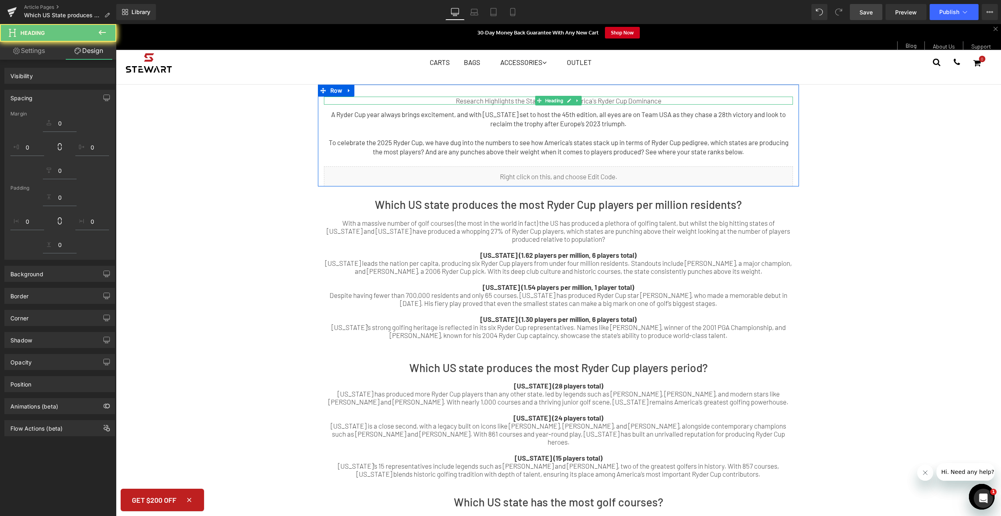
click at [595, 103] on div at bounding box center [558, 104] width 469 height 2
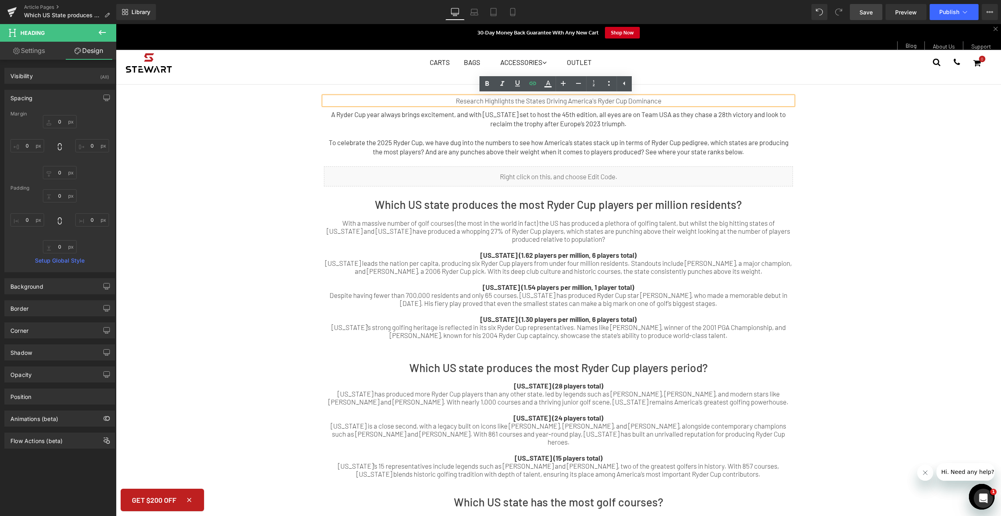
click at [609, 101] on div "Research Highlights the States Driving America's Ryder Cup Dominance" at bounding box center [558, 101] width 469 height 8
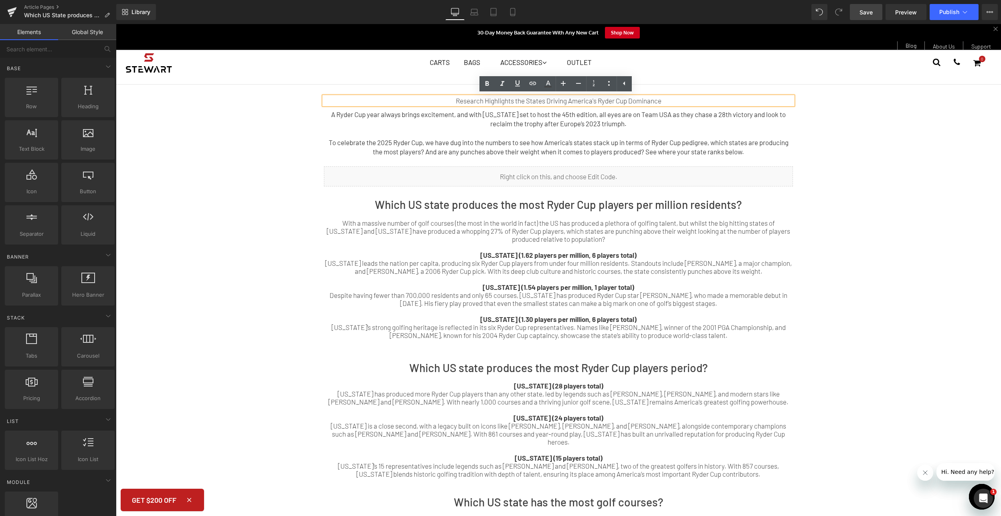
click at [814, 127] on div "Research Highlights the States Driving America's Ryder Cup Dominance Heading A …" at bounding box center [558, 525] width 885 height 881
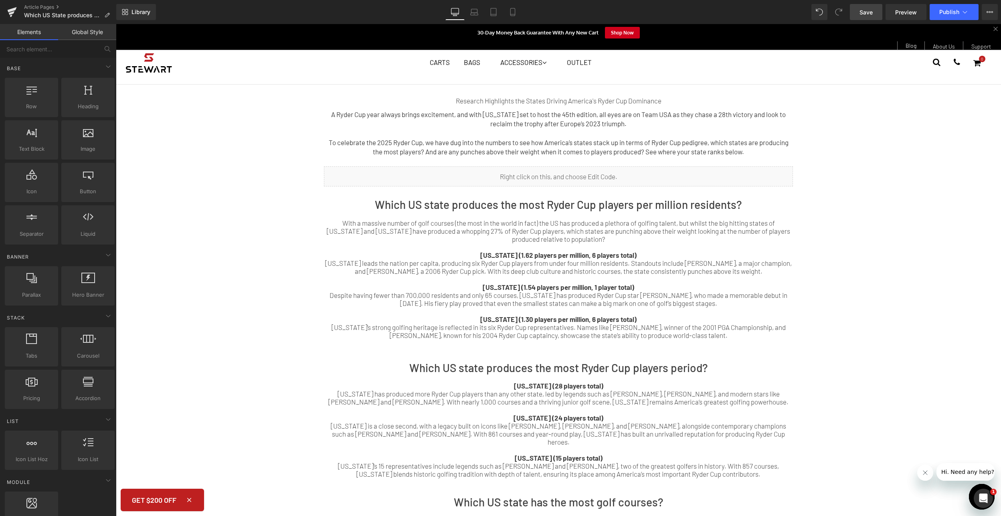
click at [868, 12] on span "Save" at bounding box center [865, 12] width 13 height 8
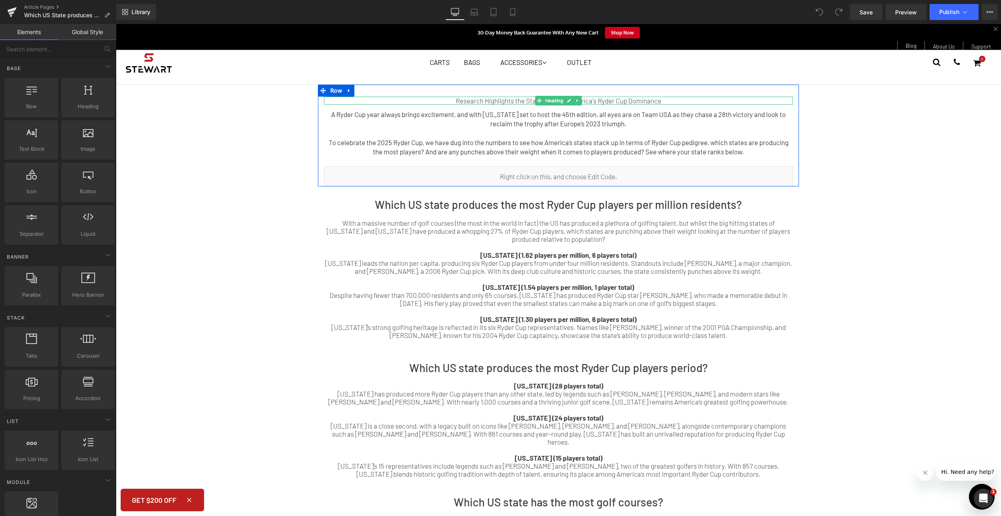
click at [637, 101] on div "Research Highlights the States Driving America's Ryder Cup Dominance" at bounding box center [558, 101] width 469 height 8
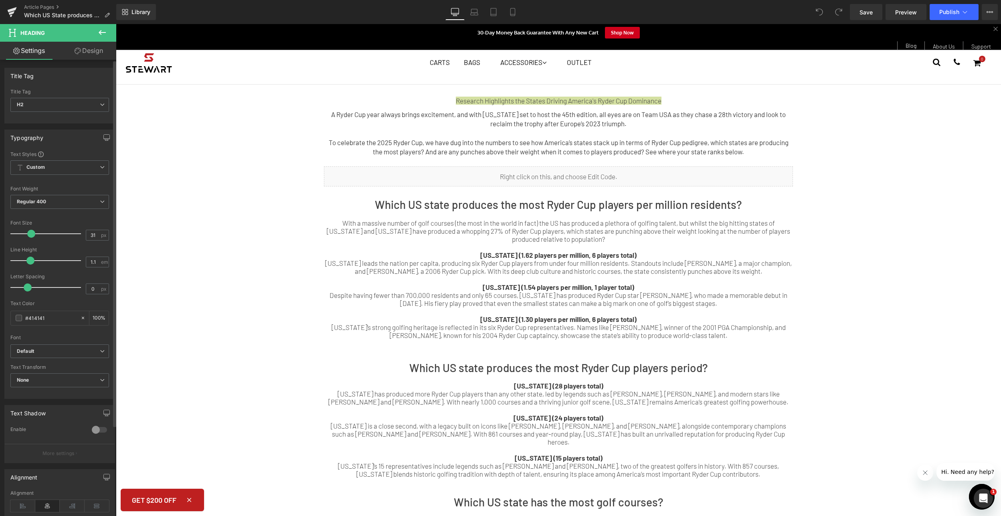
type input "32"
click at [34, 233] on span at bounding box center [33, 234] width 8 height 8
click at [699, 141] on p "To celebrate the 2025 Ryder Cup, we have dug into the numbers to see how Americ…" at bounding box center [558, 147] width 469 height 19
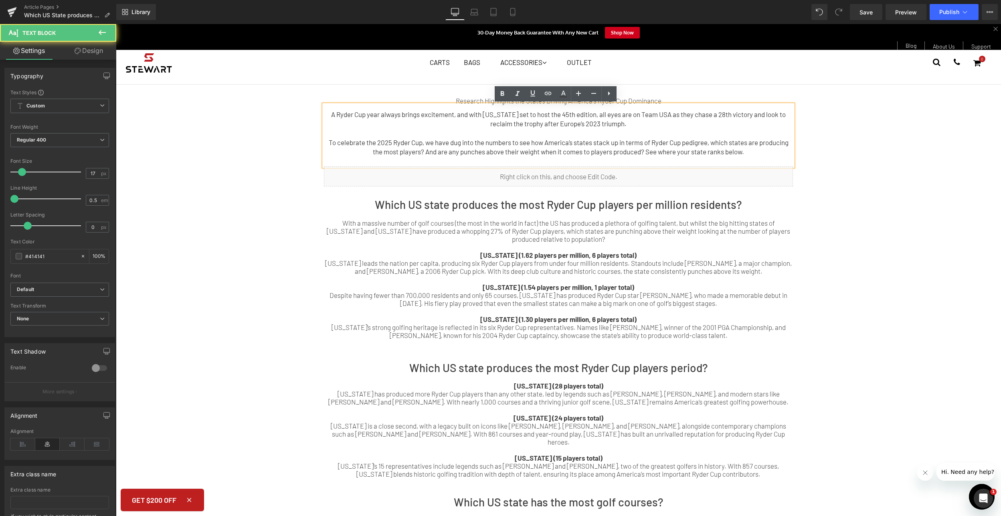
click at [652, 105] on div "A Ryder Cup year always brings excitement, and with [US_STATE] set to host the …" at bounding box center [558, 136] width 469 height 62
click at [827, 228] on div "Research Highlights the States Driving America's Ryder Cup Dominance Heading A …" at bounding box center [558, 525] width 885 height 881
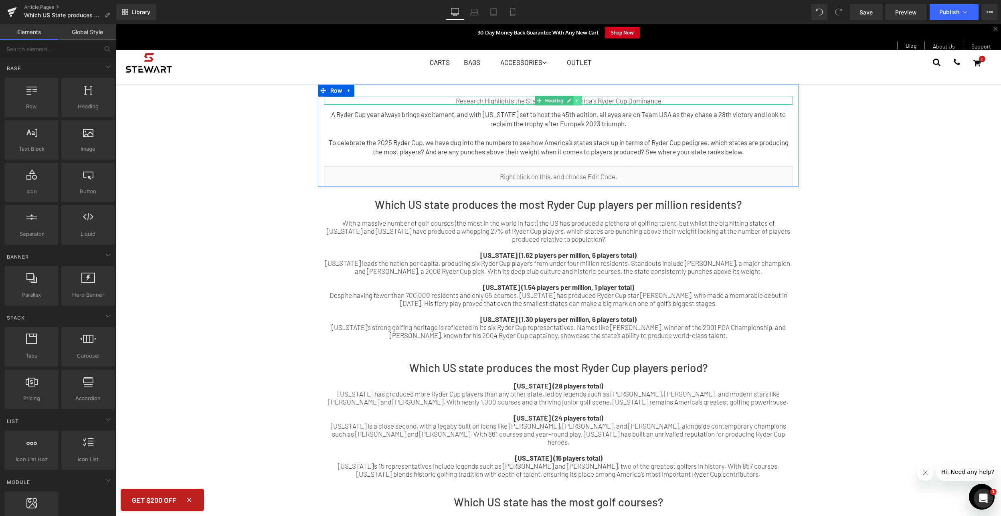
click at [577, 102] on link at bounding box center [577, 101] width 8 height 10
click at [585, 101] on link at bounding box center [589, 101] width 8 height 10
click at [573, 100] on link at bounding box center [577, 101] width 8 height 10
click at [579, 100] on icon at bounding box center [581, 100] width 4 height 4
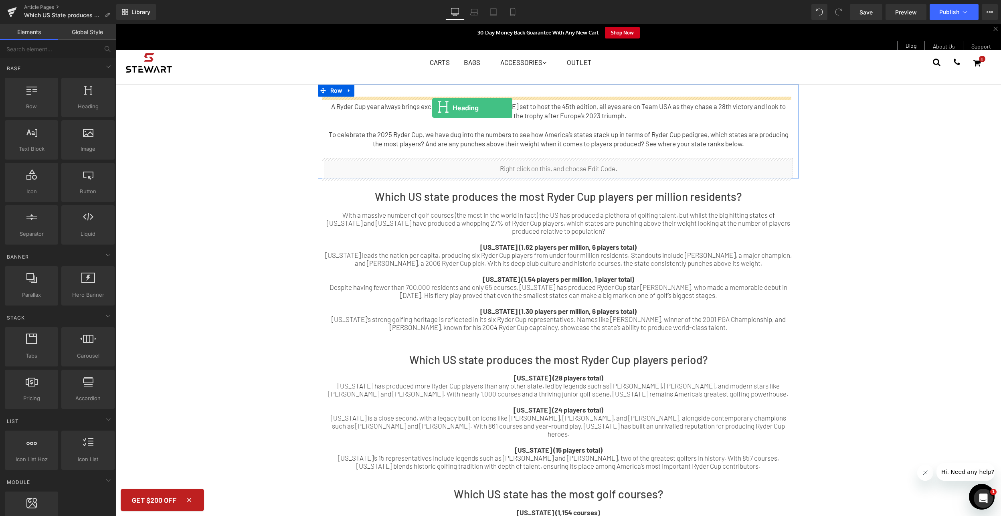
drag, startPoint x: 202, startPoint y: 115, endPoint x: 432, endPoint y: 108, distance: 230.1
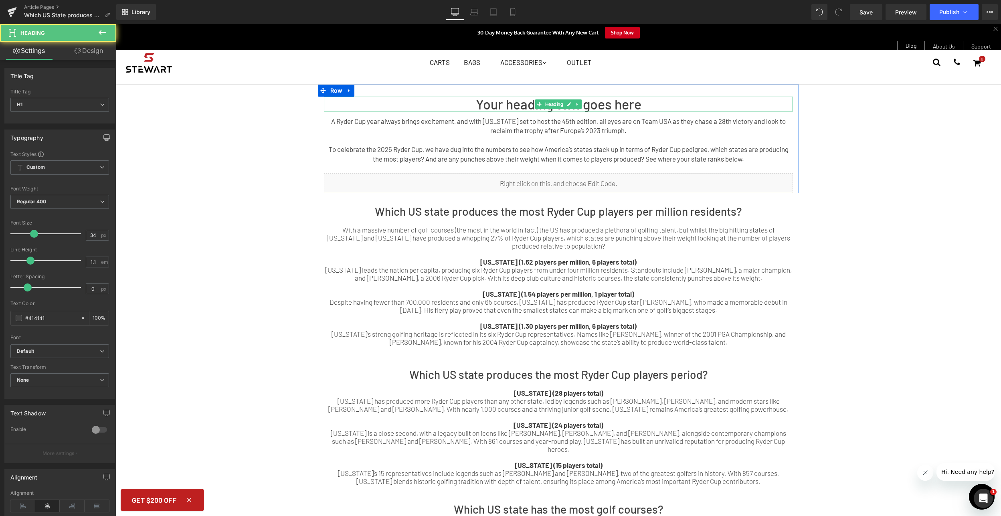
click at [637, 104] on h1 "Your heading text goes here" at bounding box center [558, 104] width 469 height 15
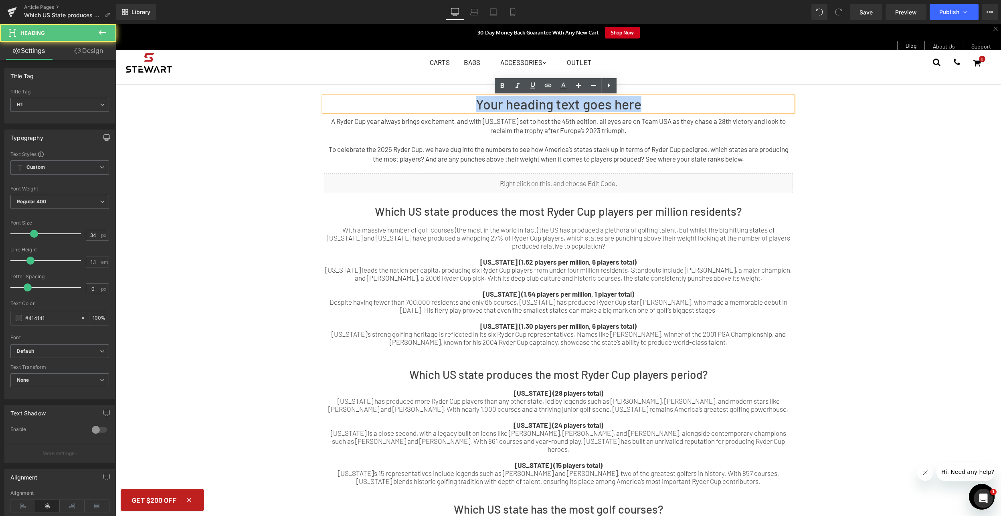
click at [637, 104] on h1 "Your heading text goes here" at bounding box center [558, 104] width 469 height 15
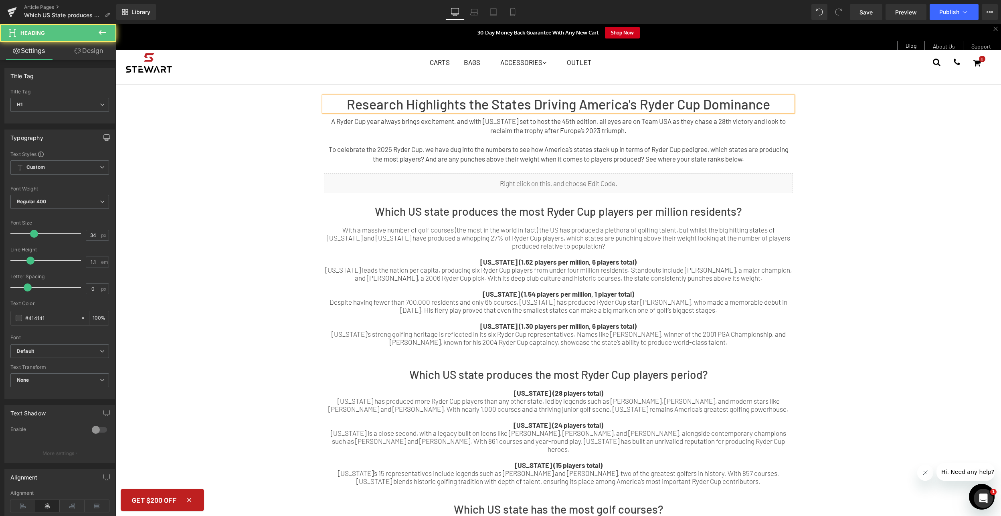
click at [644, 101] on h1 "Research Highlights the States Driving America's Ryder Cup Dominance" at bounding box center [558, 104] width 469 height 15
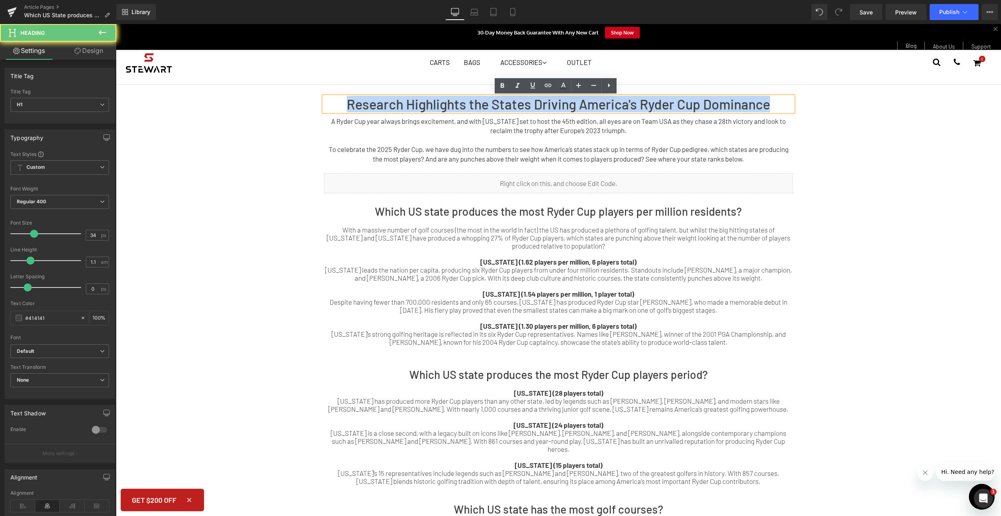
click at [644, 101] on h1 "Research Highlights the States Driving America's Ryder Cup Dominance" at bounding box center [558, 104] width 469 height 15
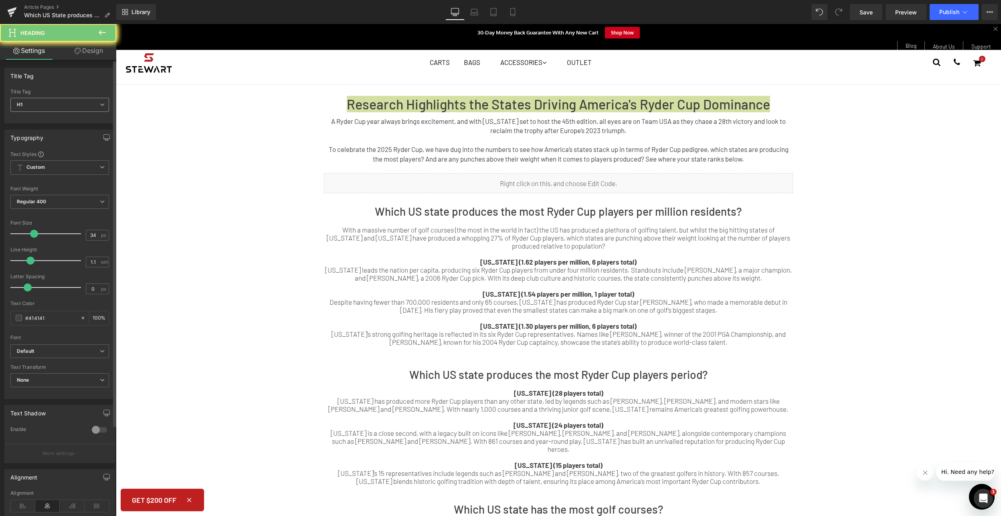
click at [76, 107] on span "H1" at bounding box center [59, 105] width 99 height 14
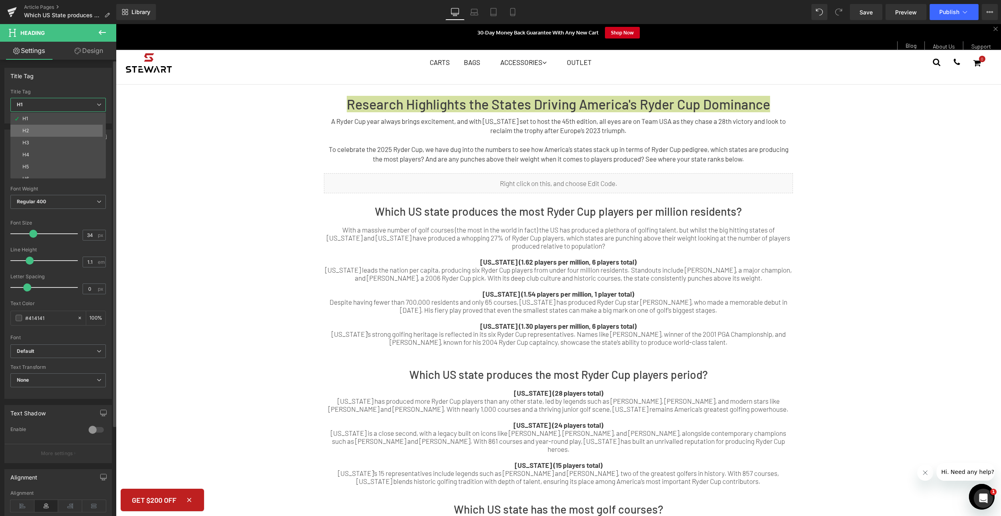
click at [77, 131] on li "H2" at bounding box center [59, 131] width 99 height 12
type input "28"
type input "100"
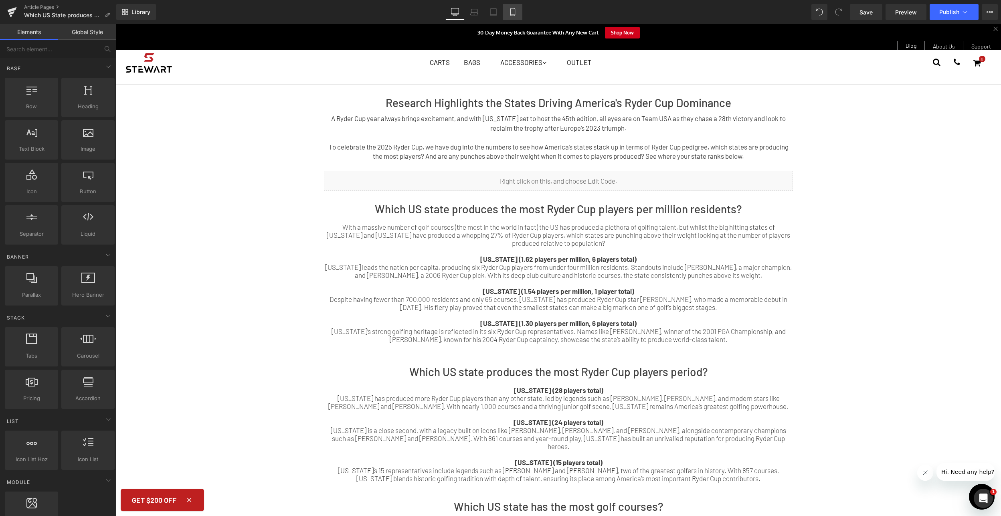
click at [516, 10] on icon at bounding box center [512, 12] width 8 height 8
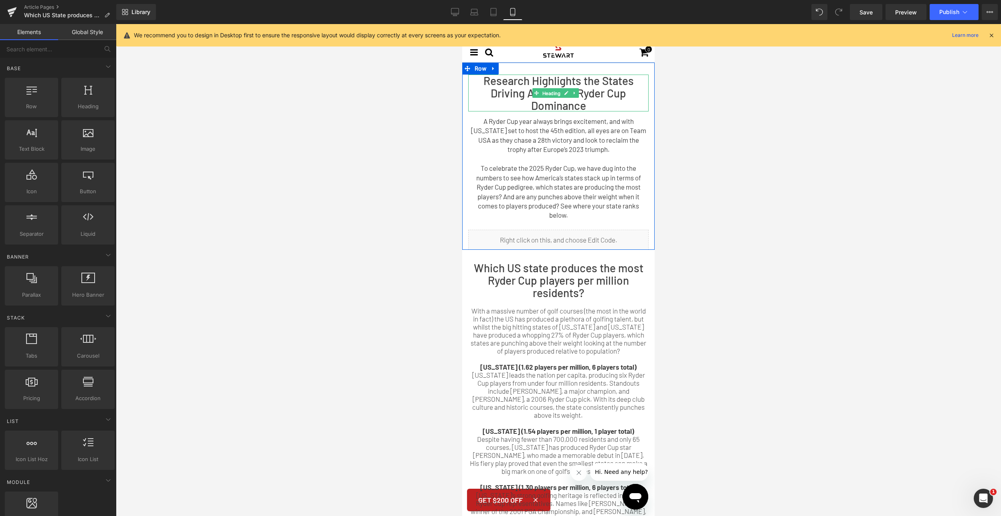
click at [557, 89] on span "Heading" at bounding box center [551, 94] width 22 height 10
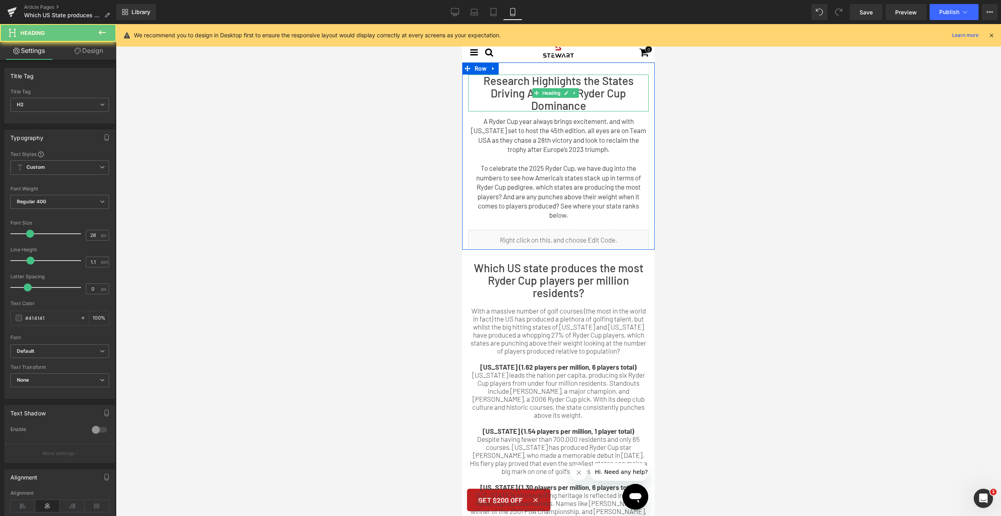
click at [609, 91] on h2 "Research Highlights the States Driving America's Ryder Cup Dominance" at bounding box center [558, 93] width 180 height 37
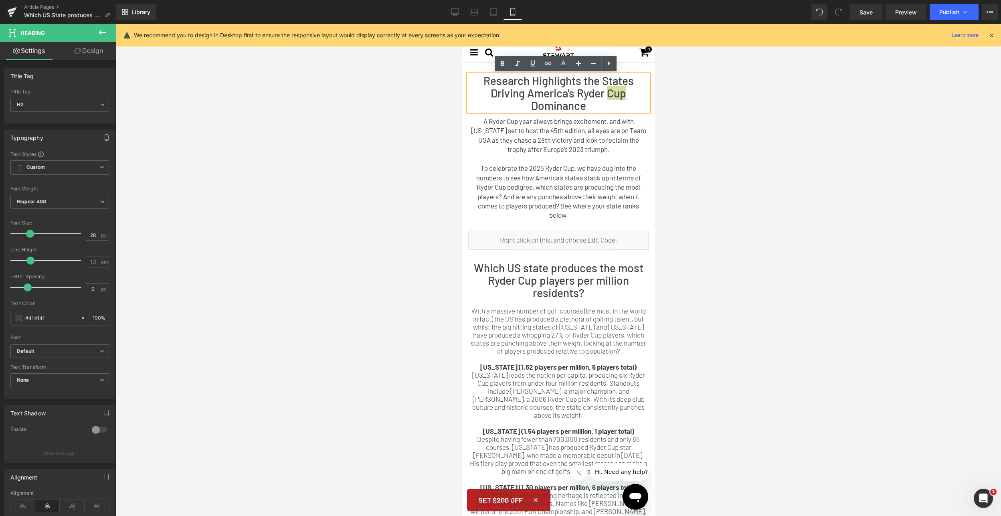
click at [739, 105] on div at bounding box center [558, 270] width 885 height 492
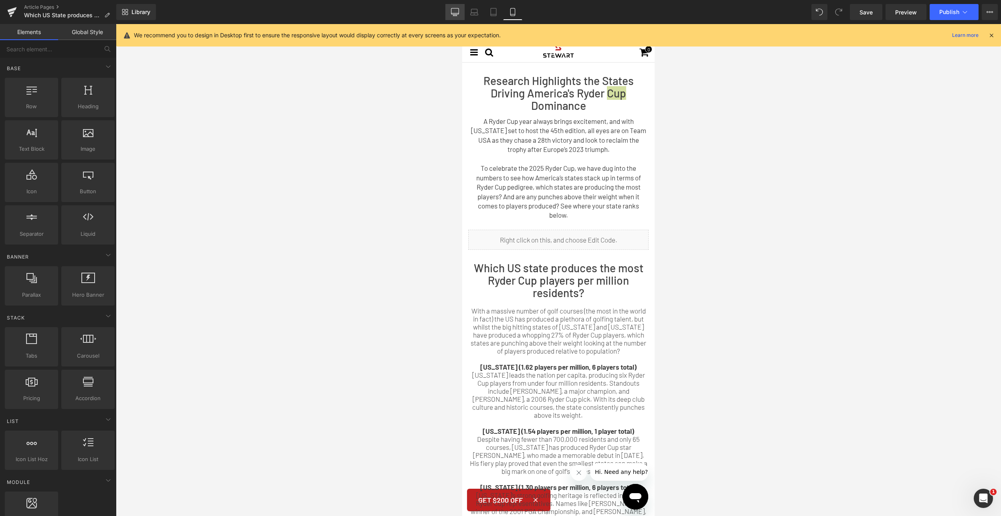
click at [450, 10] on link "Desktop" at bounding box center [454, 12] width 19 height 16
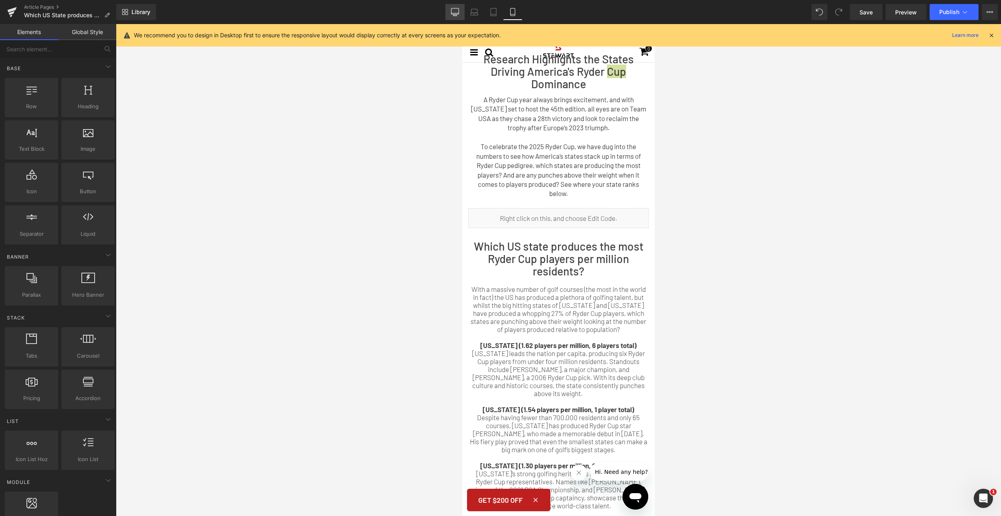
scroll to position [60, 0]
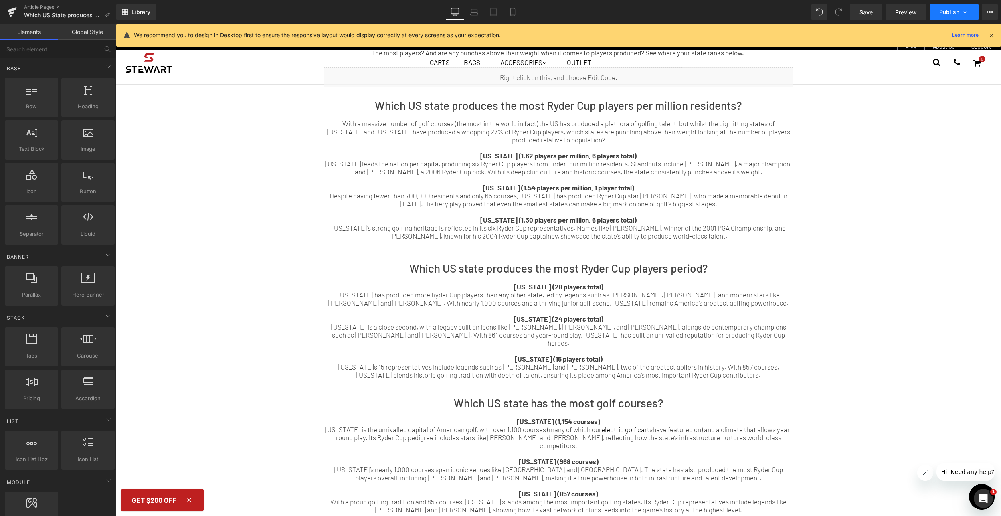
click at [965, 9] on icon at bounding box center [964, 12] width 8 height 8
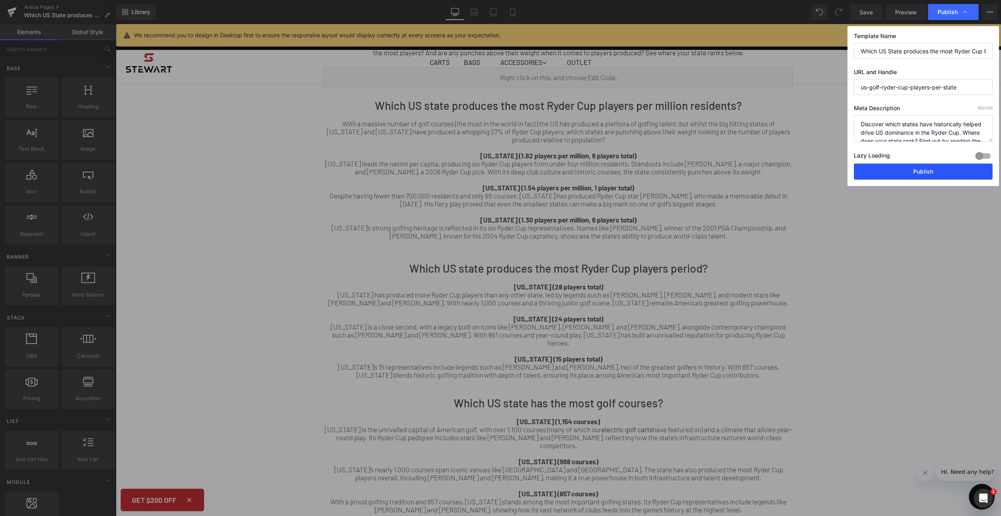
click at [956, 167] on button "Publish" at bounding box center [922, 171] width 139 height 16
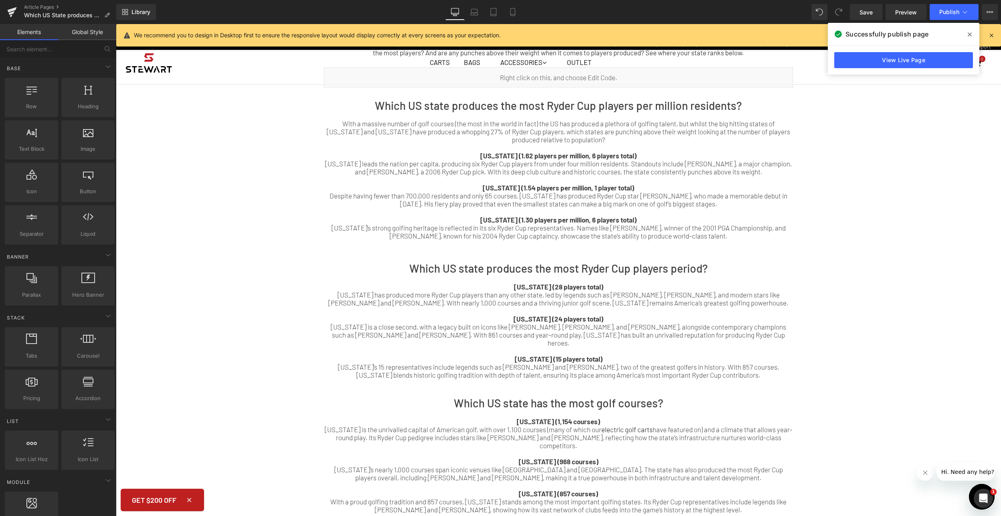
click at [921, 171] on div "Research Highlights the States Driving America's Ryder Cup Dominance Heading A …" at bounding box center [558, 423] width 885 height 885
